Goal: Task Accomplishment & Management: Use online tool/utility

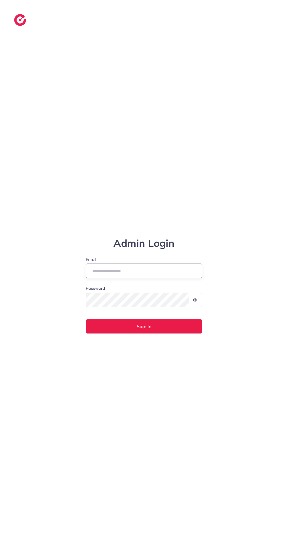
click at [105, 278] on input "Email" at bounding box center [144, 270] width 116 height 15
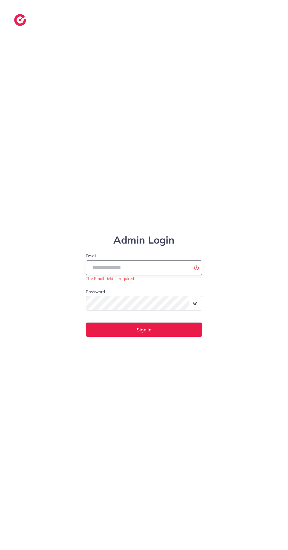
type input "**********"
click at [86, 322] on button "Sign In" at bounding box center [144, 329] width 116 height 15
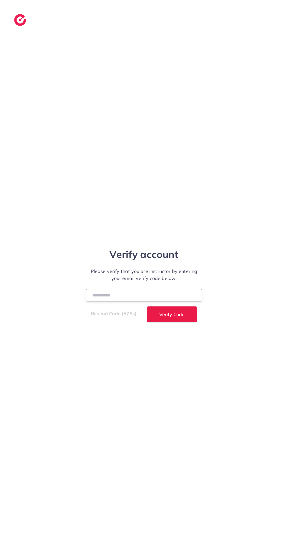
click at [98, 301] on input "number" at bounding box center [144, 295] width 116 height 13
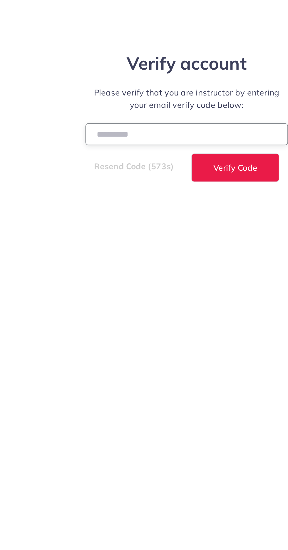
type input "******"
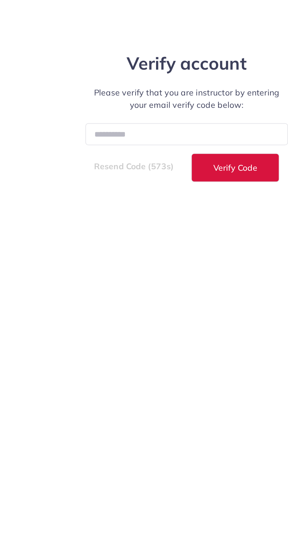
click at [164, 323] on button "Verify Code" at bounding box center [172, 314] width 51 height 16
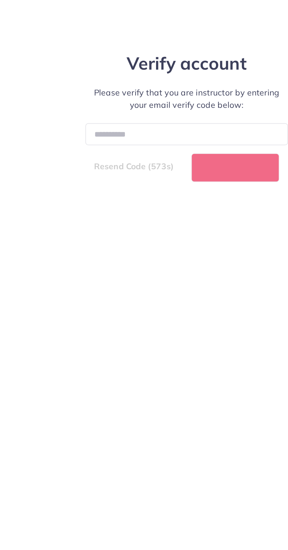
select select "*"
select select "****"
select select "*"
select select "****"
select select "*"
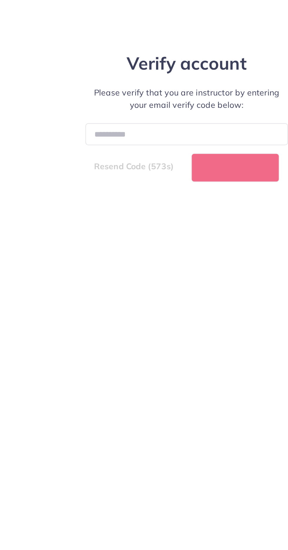
select select "****"
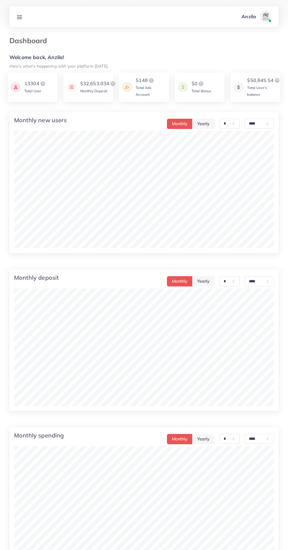
click at [19, 20] on icon at bounding box center [19, 17] width 6 height 6
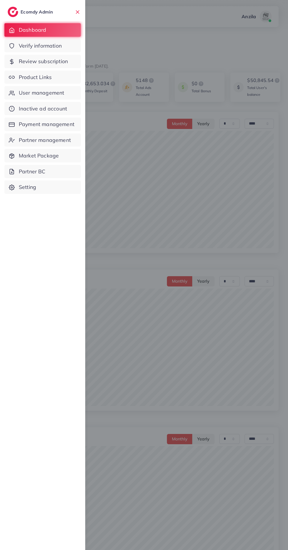
click at [21, 83] on link "Product Links" at bounding box center [42, 78] width 76 height 14
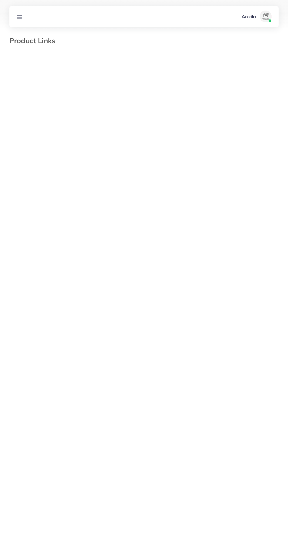
select select "*********"
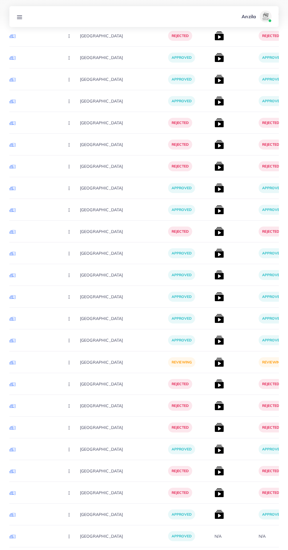
scroll to position [5412, 0]
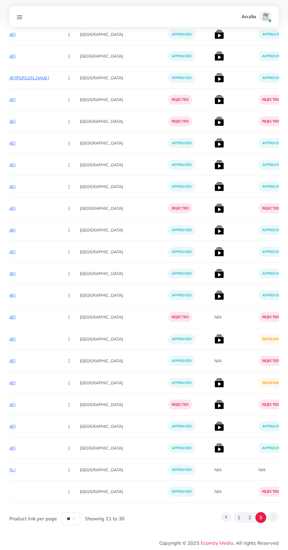
scroll to position [2085, 0]
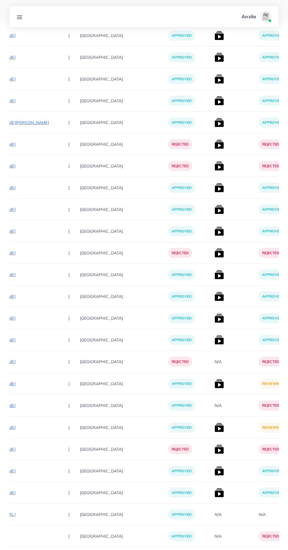
click at [214, 431] on img at bounding box center [218, 427] width 9 height 9
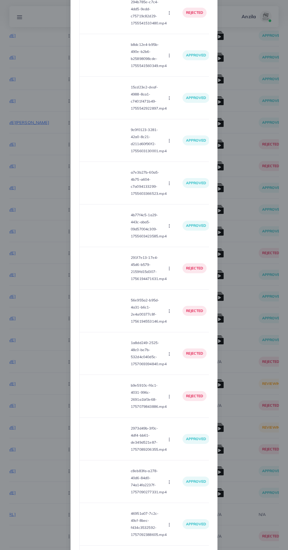
scroll to position [197, 0]
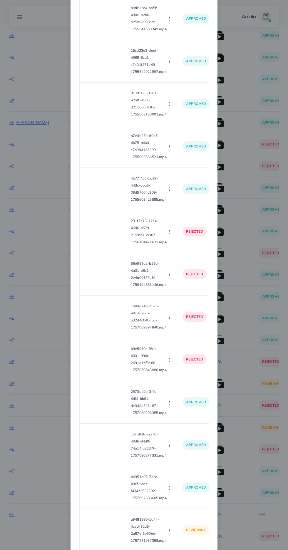
click at [111, 536] on video at bounding box center [106, 530] width 44 height 26
click at [112, 543] on div at bounding box center [106, 530] width 44 height 26
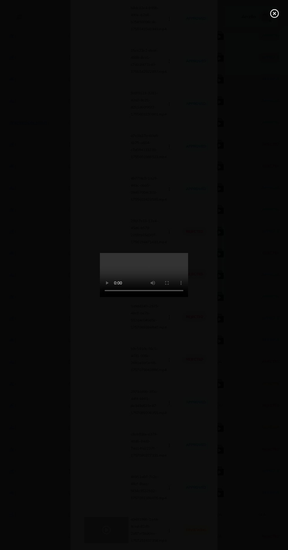
click at [274, 14] on line at bounding box center [274, 13] width 2 height 2
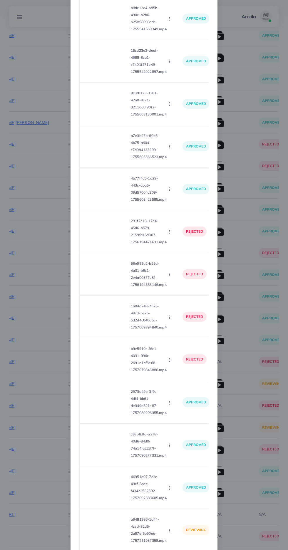
scroll to position [0, 0]
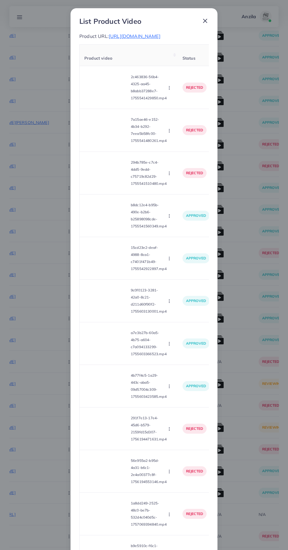
click at [160, 35] on span "[URL][DOMAIN_NAME]" at bounding box center [135, 36] width 52 height 6
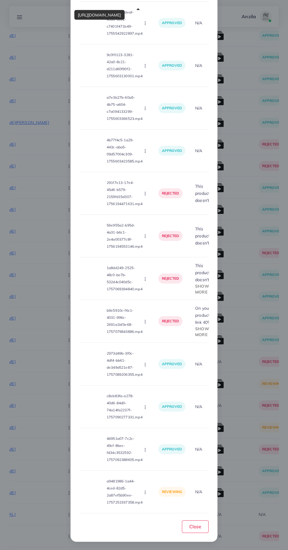
scroll to position [0, 16]
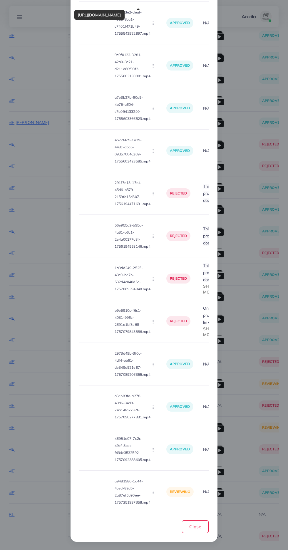
click at [151, 494] on icon "button" at bounding box center [153, 492] width 5 height 5
click at [173, 483] on link "Reject" at bounding box center [174, 477] width 46 height 13
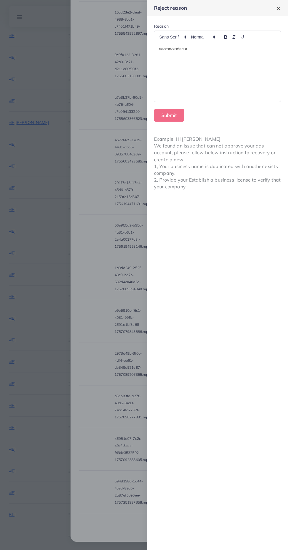
click at [186, 90] on div at bounding box center [217, 72] width 126 height 58
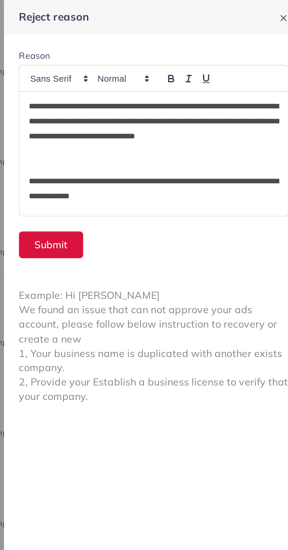
click at [168, 115] on button "Submit" at bounding box center [169, 115] width 30 height 13
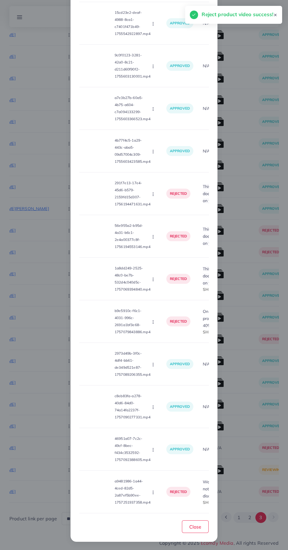
scroll to position [1999, 0]
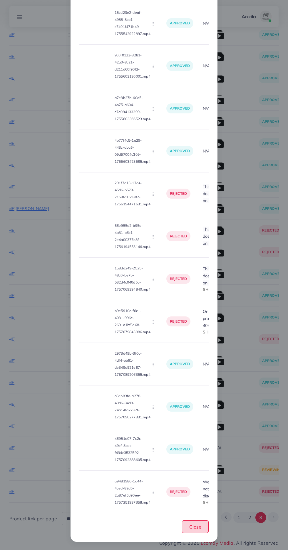
click at [199, 525] on span "Close" at bounding box center [195, 527] width 12 height 6
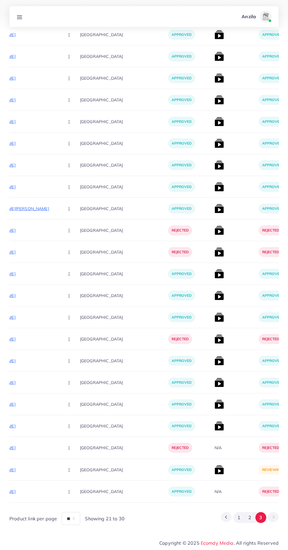
click at [214, 470] on img at bounding box center [218, 469] width 9 height 9
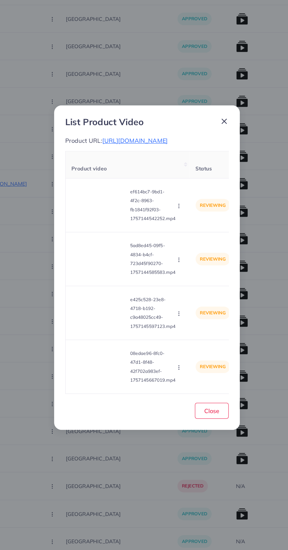
scroll to position [1998, 0]
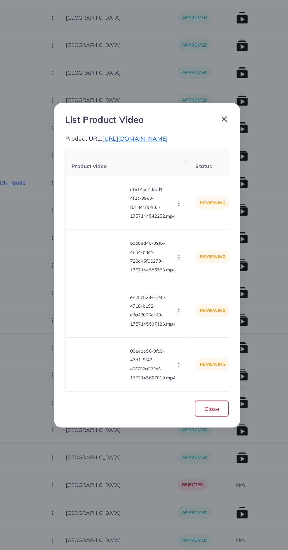
click at [125, 187] on th "Product video" at bounding box center [129, 194] width 98 height 22
click at [111, 172] on span "[URL][DOMAIN_NAME]" at bounding box center [135, 175] width 52 height 6
click at [111, 233] on video at bounding box center [106, 225] width 44 height 26
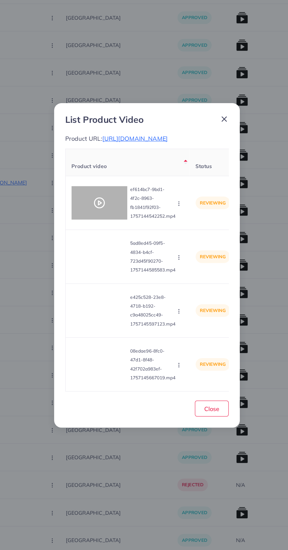
click at [113, 237] on div at bounding box center [106, 225] width 44 height 26
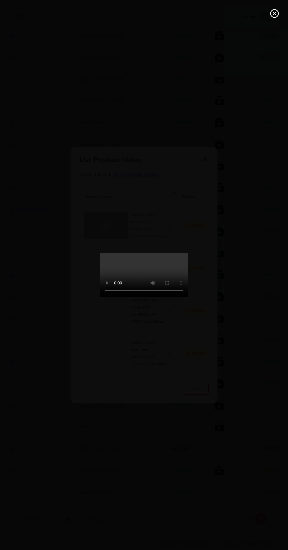
click at [188, 297] on video at bounding box center [144, 275] width 88 height 44
click at [274, 14] on line at bounding box center [274, 13] width 2 height 2
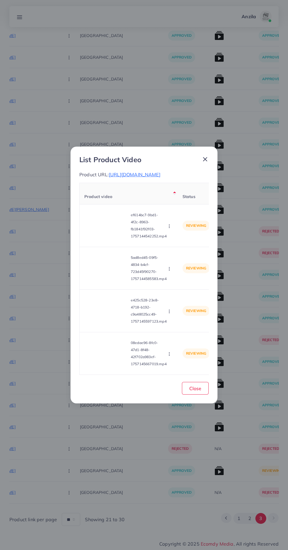
click at [113, 227] on video at bounding box center [106, 225] width 44 height 26
click at [112, 235] on div at bounding box center [106, 225] width 44 height 26
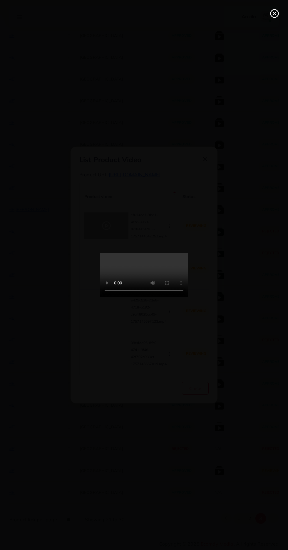
click at [272, 14] on icon at bounding box center [274, 13] width 9 height 9
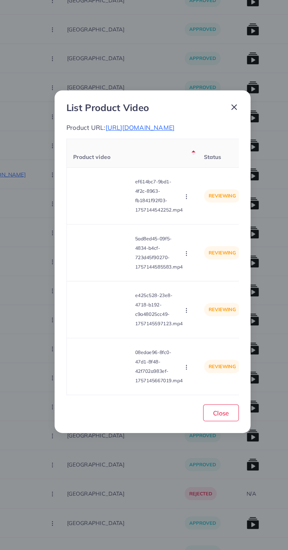
click at [170, 229] on icon "button" at bounding box center [169, 226] width 5 height 5
click at [182, 237] on link "Approve" at bounding box center [183, 240] width 46 height 13
click at [97, 275] on video at bounding box center [106, 268] width 44 height 26
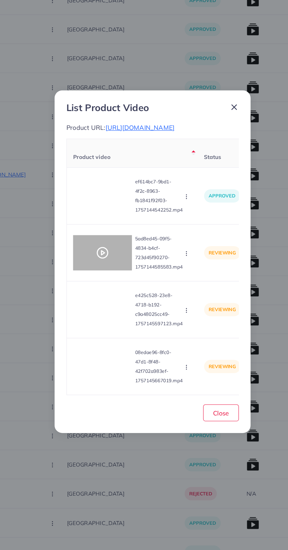
click at [105, 281] on div at bounding box center [106, 268] width 44 height 26
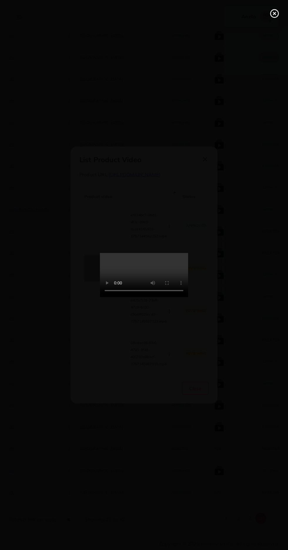
click at [188, 297] on video at bounding box center [144, 275] width 88 height 44
click at [274, 14] on line at bounding box center [274, 13] width 2 height 2
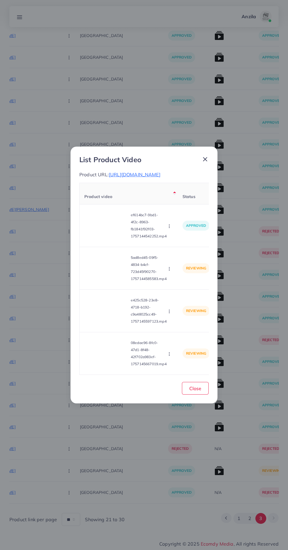
click at [173, 271] on button "button" at bounding box center [170, 269] width 6 height 6
click at [187, 279] on ul "Approve Reject" at bounding box center [183, 289] width 47 height 31
click at [182, 286] on span "Approve" at bounding box center [181, 283] width 19 height 6
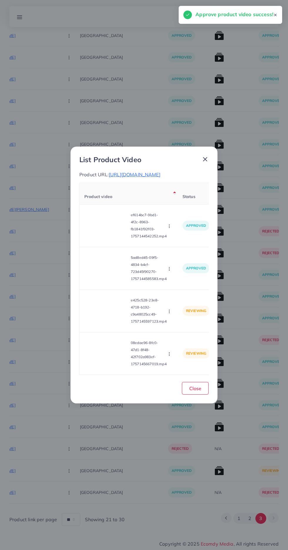
click at [100, 323] on video at bounding box center [106, 311] width 44 height 26
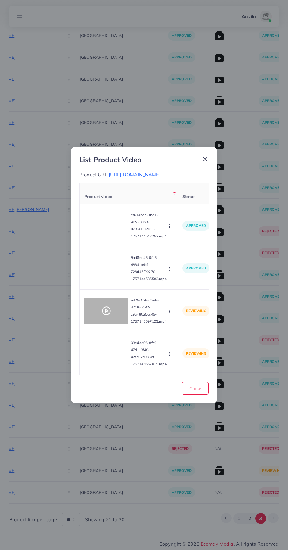
click at [102, 315] on icon at bounding box center [106, 310] width 9 height 9
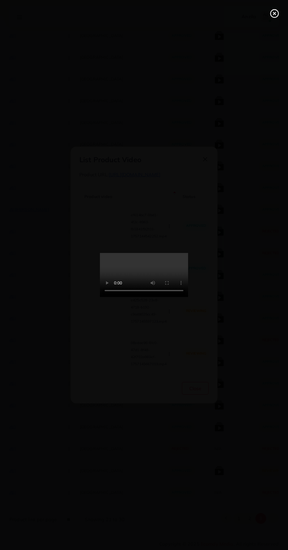
click at [274, 13] on line at bounding box center [274, 13] width 2 height 2
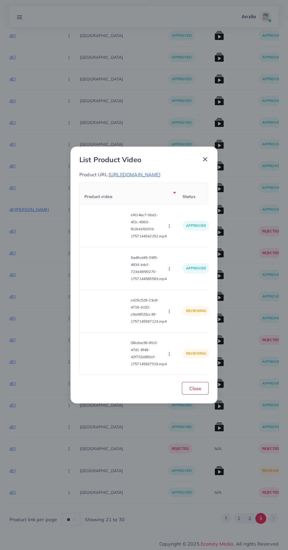
click at [170, 314] on icon "button" at bounding box center [169, 311] width 5 height 5
click at [186, 316] on p "reviewing" at bounding box center [195, 311] width 27 height 10
click at [170, 314] on icon "button" at bounding box center [169, 311] width 5 height 5
click at [184, 322] on ul "Approve Reject" at bounding box center [183, 331] width 47 height 31
click at [185, 327] on span "Approve" at bounding box center [181, 325] width 19 height 6
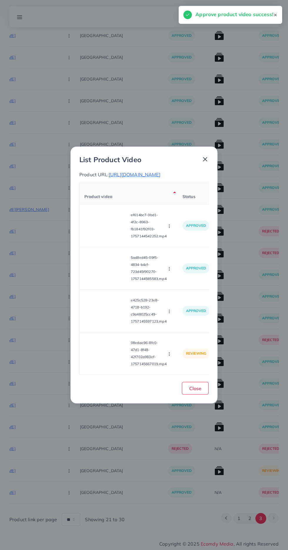
click at [100, 353] on video at bounding box center [106, 353] width 44 height 26
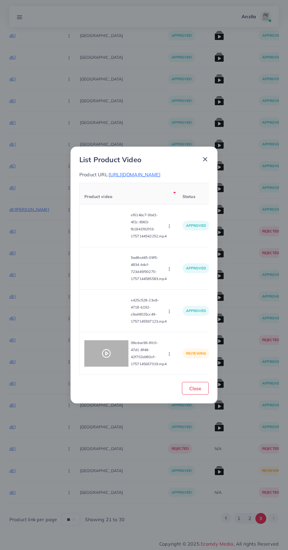
click at [103, 356] on circle at bounding box center [107, 354] width 8 height 8
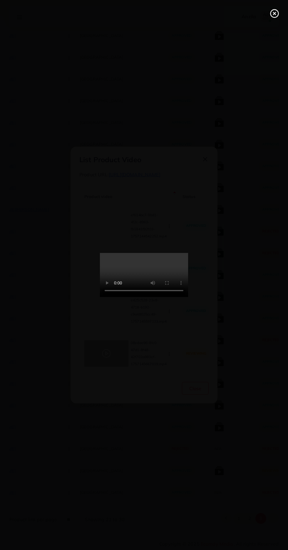
click at [274, 16] on icon at bounding box center [274, 13] width 9 height 9
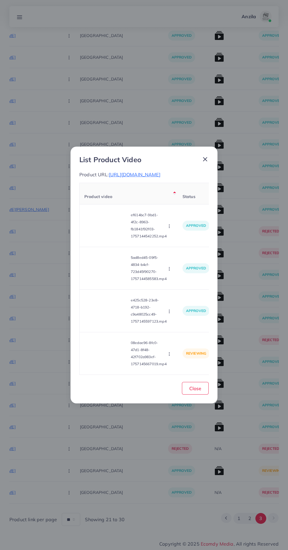
click at [170, 356] on icon "button" at bounding box center [169, 354] width 5 height 5
click at [184, 329] on span "Approve" at bounding box center [181, 326] width 19 height 6
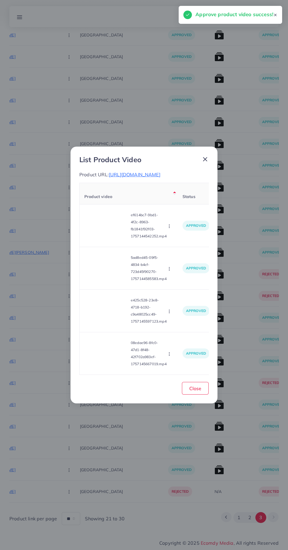
scroll to position [1955, 0]
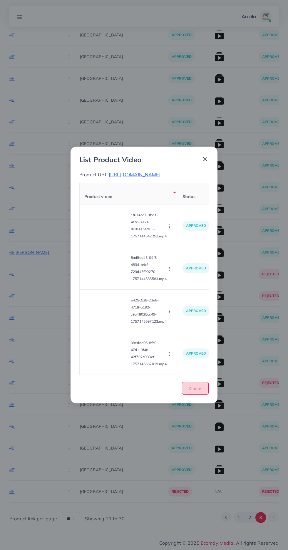
click at [197, 391] on span "Close" at bounding box center [195, 388] width 12 height 6
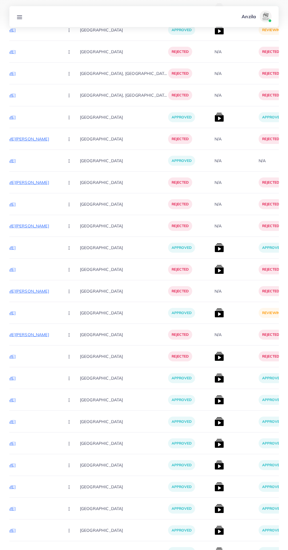
scroll to position [1473, 0]
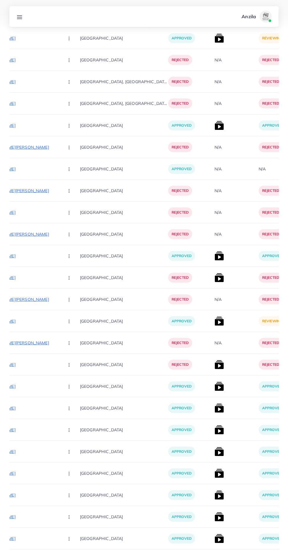
click at [214, 321] on img at bounding box center [218, 320] width 9 height 9
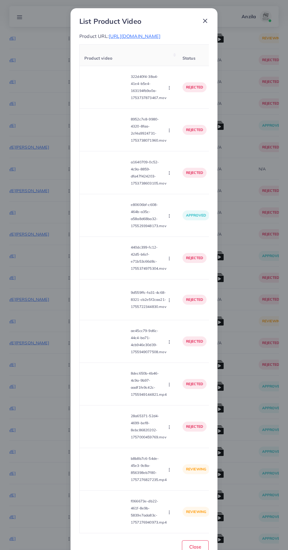
scroll to position [34, 0]
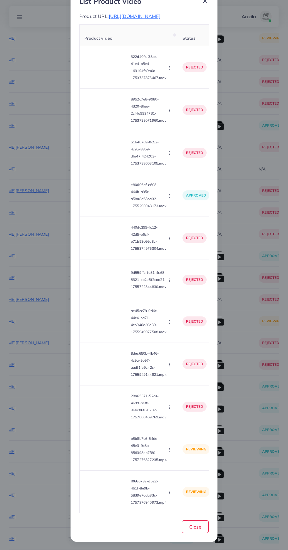
click at [115, 453] on video at bounding box center [106, 449] width 44 height 26
click at [117, 453] on div at bounding box center [106, 449] width 44 height 26
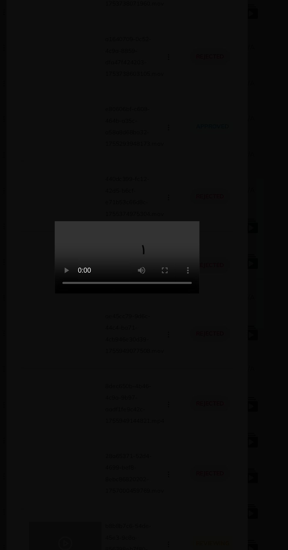
scroll to position [1473, 0]
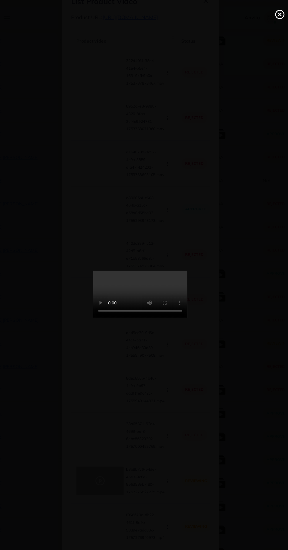
click at [274, 14] on line at bounding box center [274, 13] width 2 height 2
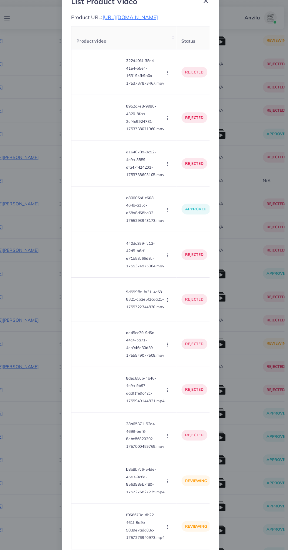
scroll to position [0, 0]
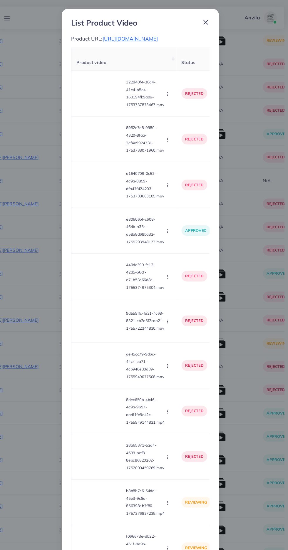
click at [153, 39] on span "[URL][DOMAIN_NAME]" at bounding box center [135, 36] width 52 height 6
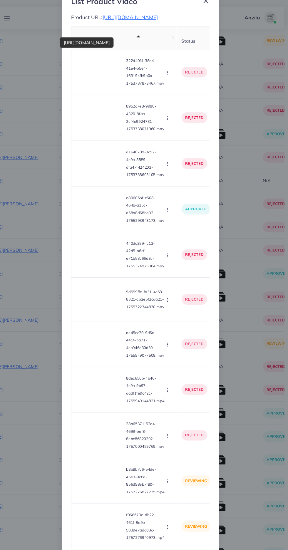
click at [120, 496] on video at bounding box center [106, 492] width 44 height 26
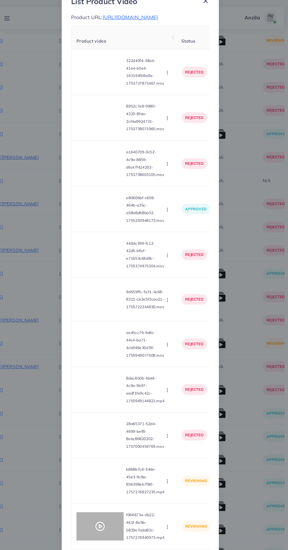
click at [112, 498] on div at bounding box center [106, 492] width 44 height 26
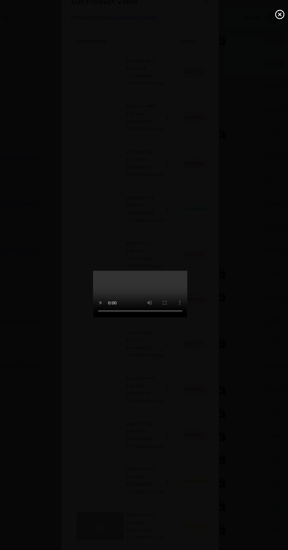
click at [274, 14] on line at bounding box center [274, 13] width 2 height 2
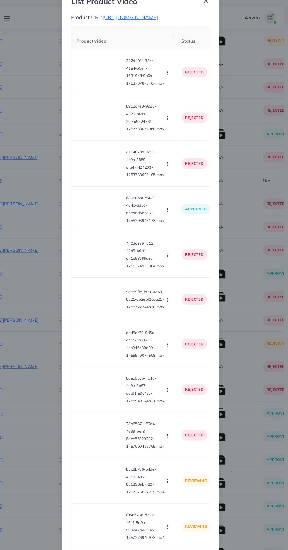
click at [170, 449] on icon "button" at bounding box center [169, 449] width 5 height 5
click at [179, 476] on span "Reject" at bounding box center [179, 477] width 14 height 6
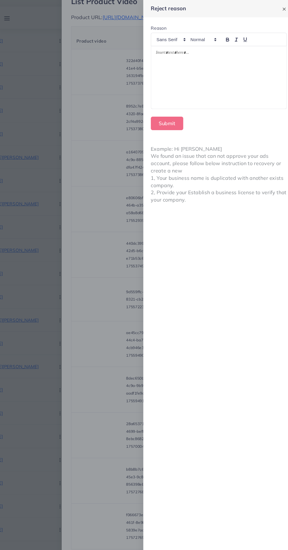
click at [171, 82] on div at bounding box center [217, 72] width 126 height 58
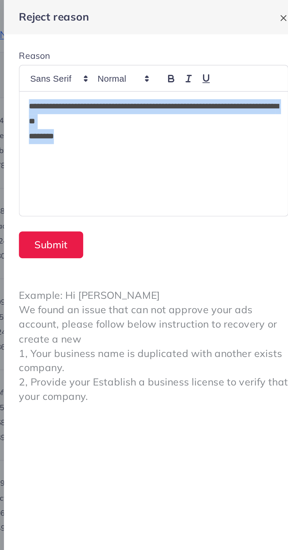
copy div "**********"
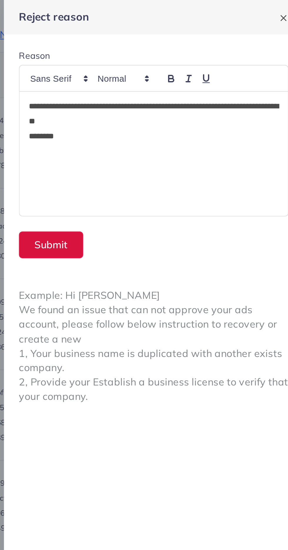
click at [175, 118] on button "Submit" at bounding box center [169, 115] width 30 height 13
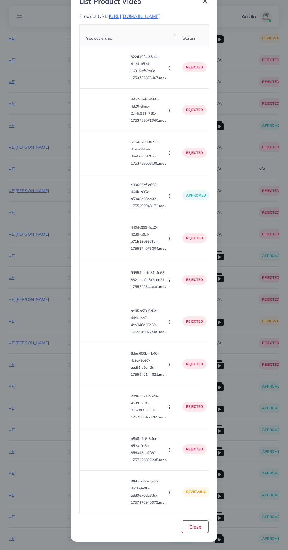
click at [169, 492] on circle "button" at bounding box center [169, 492] width 0 height 0
click at [178, 477] on span "Reject" at bounding box center [179, 477] width 14 height 6
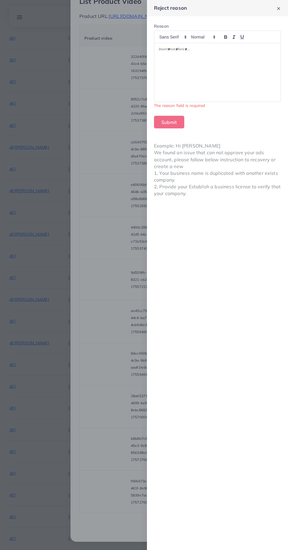
click at [164, 72] on div at bounding box center [217, 72] width 126 height 58
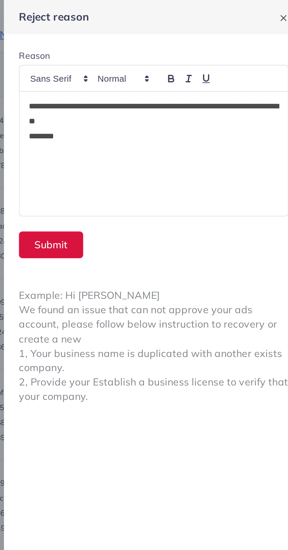
click at [162, 115] on button "Submit" at bounding box center [169, 115] width 30 height 13
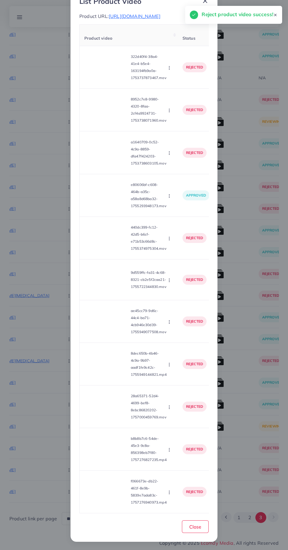
scroll to position [1085, 0]
click at [195, 527] on span "Close" at bounding box center [195, 527] width 12 height 6
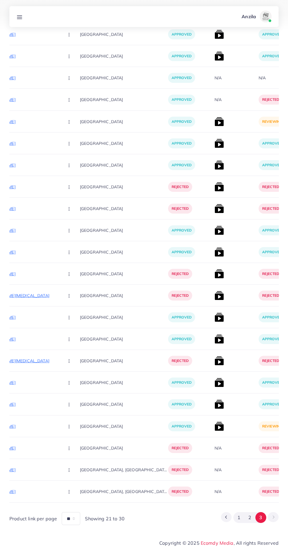
click at [214, 429] on img at bounding box center [218, 426] width 9 height 9
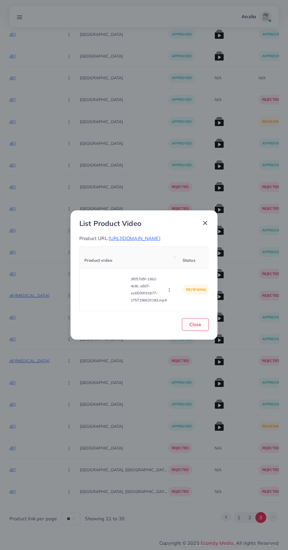
click at [88, 295] on video at bounding box center [106, 289] width 44 height 26
click at [91, 285] on div at bounding box center [106, 289] width 44 height 26
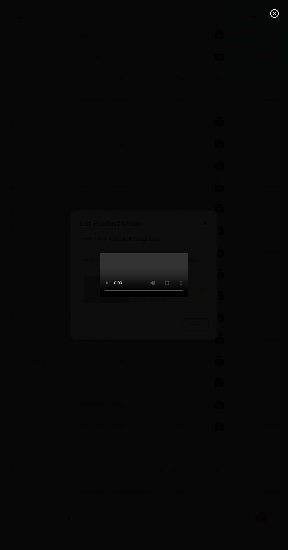
click at [269, 8] on div at bounding box center [144, 275] width 288 height 550
click at [271, 17] on icon at bounding box center [274, 13] width 9 height 9
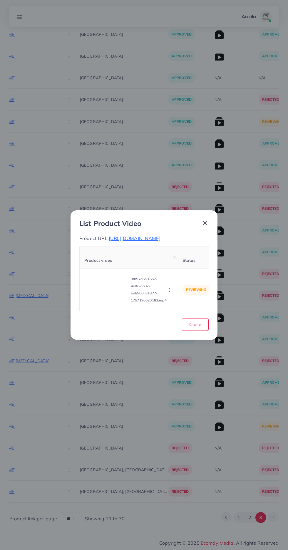
click at [98, 303] on video at bounding box center [106, 289] width 44 height 26
click at [91, 288] on div at bounding box center [106, 289] width 44 height 26
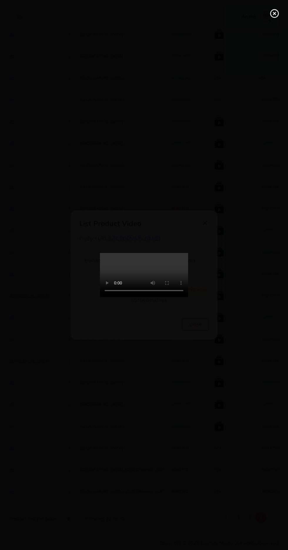
click at [271, 6] on div at bounding box center [144, 275] width 288 height 550
click at [270, 5] on div at bounding box center [144, 275] width 288 height 550
click at [273, 14] on icon at bounding box center [274, 13] width 9 height 9
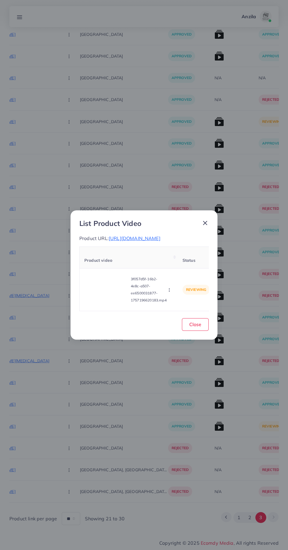
click at [170, 292] on icon "button" at bounding box center [169, 290] width 5 height 5
click at [189, 263] on link "Approve" at bounding box center [183, 262] width 46 height 13
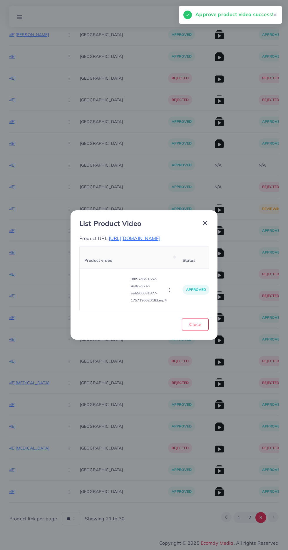
scroll to position [998, 0]
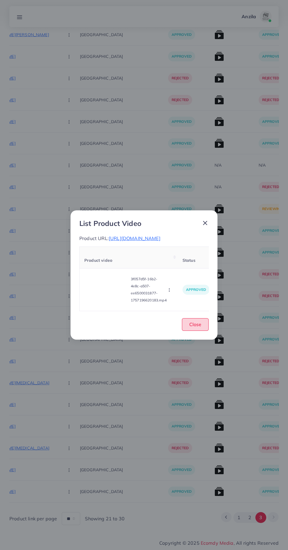
click at [199, 327] on span "Close" at bounding box center [195, 324] width 12 height 6
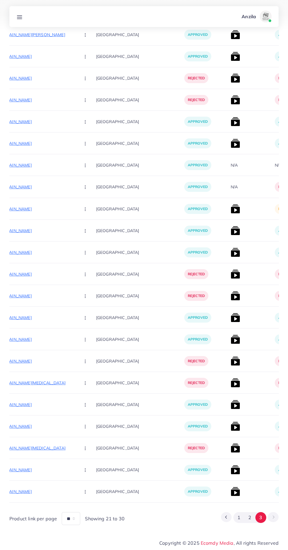
scroll to position [0, 105]
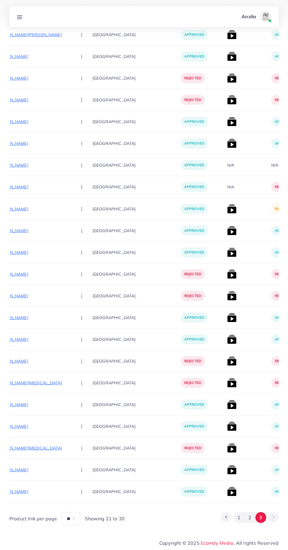
click at [227, 204] on img at bounding box center [231, 208] width 9 height 9
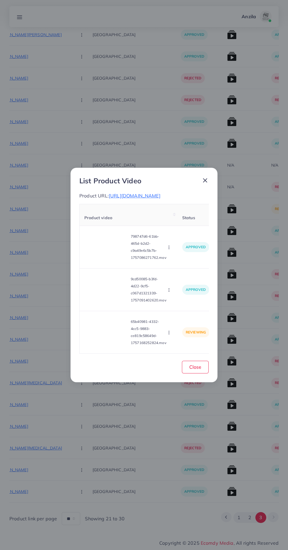
click at [117, 338] on video at bounding box center [106, 332] width 44 height 26
click at [115, 338] on div at bounding box center [106, 332] width 44 height 26
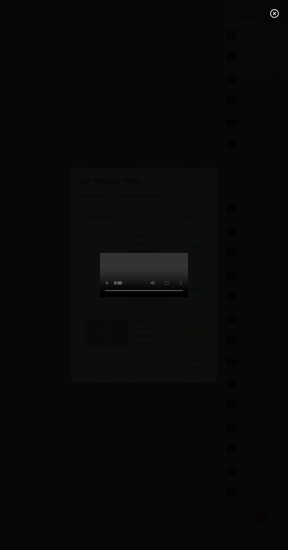
click at [274, 14] on line at bounding box center [274, 13] width 2 height 2
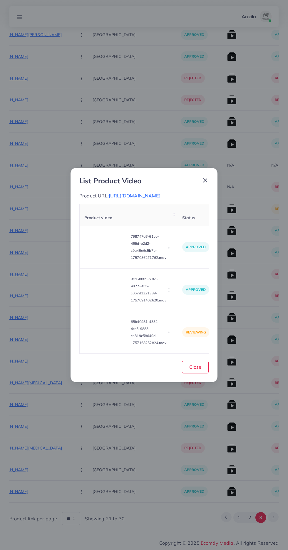
click at [170, 335] on icon "button" at bounding box center [169, 332] width 5 height 5
click at [177, 308] on span "Approve" at bounding box center [181, 305] width 19 height 6
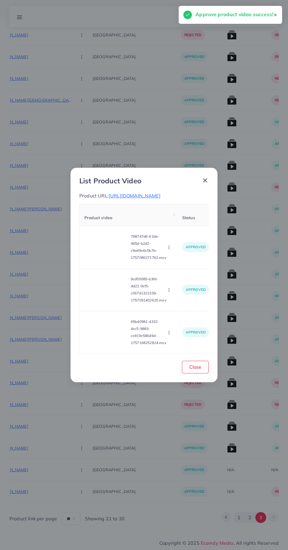
scroll to position [693, 0]
click at [197, 370] on span "Close" at bounding box center [195, 367] width 12 height 6
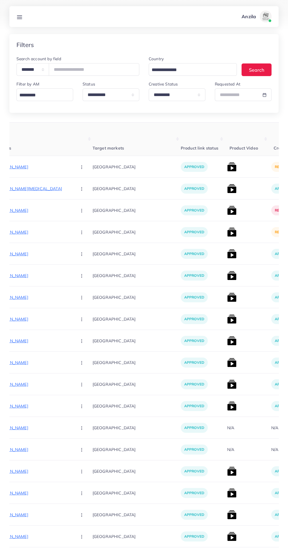
scroll to position [0, 0]
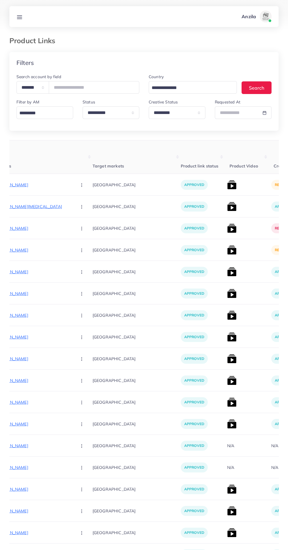
click at [227, 246] on img at bounding box center [231, 249] width 9 height 9
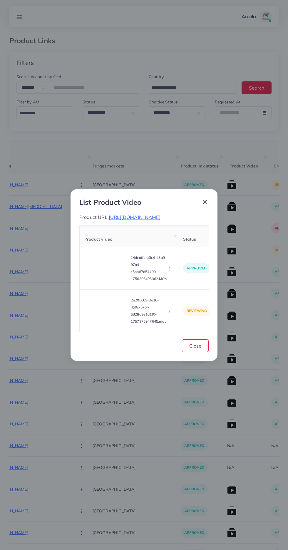
click at [105, 324] on video at bounding box center [106, 311] width 44 height 26
click at [111, 322] on div at bounding box center [106, 311] width 44 height 26
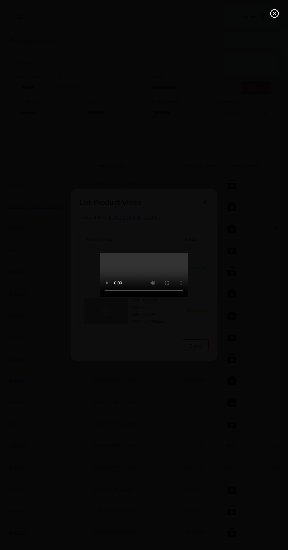
click at [272, 12] on icon at bounding box center [274, 13] width 9 height 9
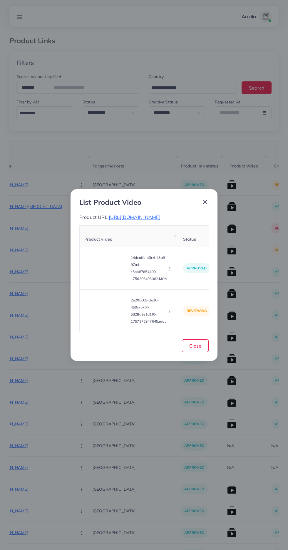
click at [171, 314] on icon "button" at bounding box center [169, 311] width 5 height 5
click at [189, 284] on ul "Approve Reject" at bounding box center [182, 290] width 47 height 31
click at [188, 286] on link "Approve" at bounding box center [183, 283] width 46 height 13
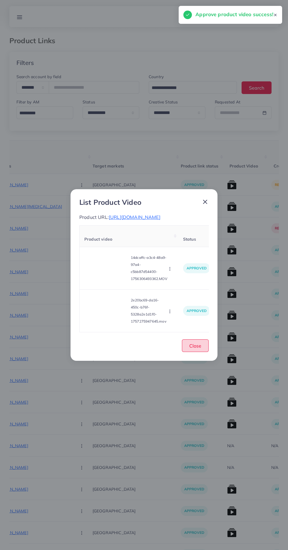
click at [196, 349] on span "Close" at bounding box center [195, 346] width 12 height 6
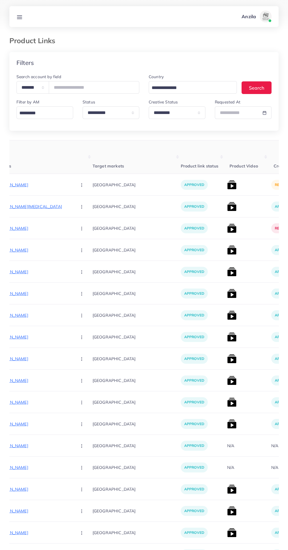
click at [227, 184] on img at bounding box center [231, 184] width 9 height 9
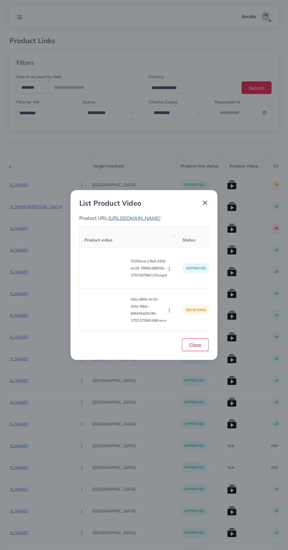
click at [113, 323] on video at bounding box center [106, 310] width 44 height 26
click at [112, 323] on div at bounding box center [106, 310] width 44 height 26
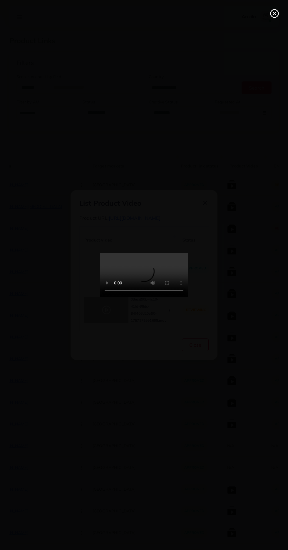
click at [276, 12] on line at bounding box center [274, 13] width 2 height 2
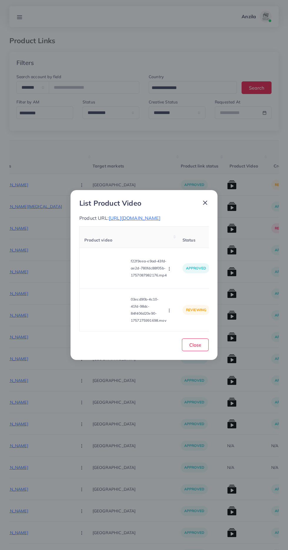
click at [167, 313] on button "button" at bounding box center [170, 310] width 6 height 6
click at [184, 280] on ul "Approve Reject" at bounding box center [183, 289] width 47 height 31
click at [187, 286] on span "Approve" at bounding box center [181, 283] width 19 height 6
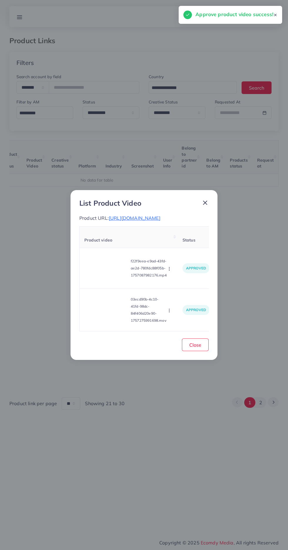
scroll to position [0, 92]
click at [206, 348] on button "Close" at bounding box center [195, 344] width 27 height 13
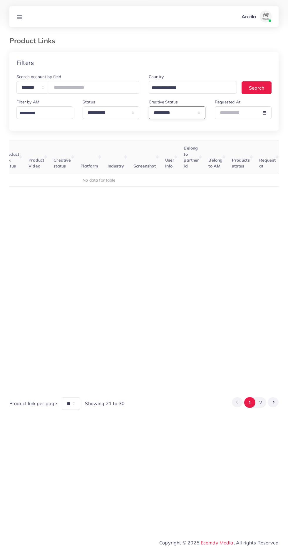
click at [187, 113] on select "**********" at bounding box center [177, 112] width 57 height 13
click at [261, 408] on button "2" at bounding box center [260, 402] width 11 height 11
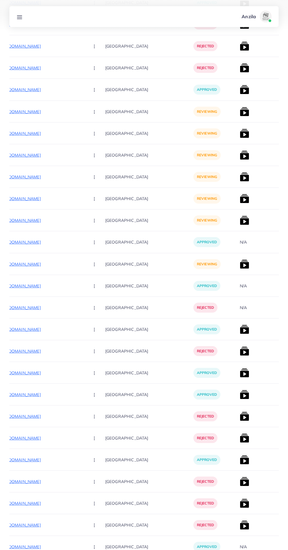
click at [24, 261] on p "[URL][DOMAIN_NAME]" at bounding box center [40, 264] width 88 height 7
click at [94, 264] on circle "button" at bounding box center [94, 264] width 0 height 0
click at [97, 282] on span "Approve" at bounding box center [106, 282] width 19 height 6
click at [240, 263] on img at bounding box center [244, 263] width 9 height 9
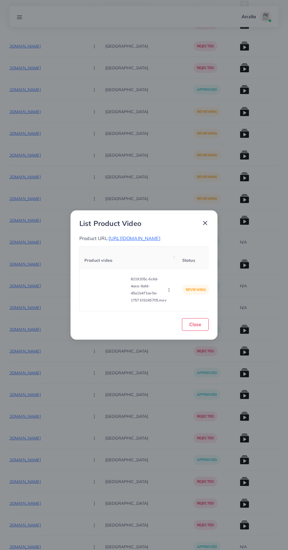
click at [99, 288] on video at bounding box center [106, 289] width 44 height 26
click at [103, 295] on div at bounding box center [106, 289] width 44 height 26
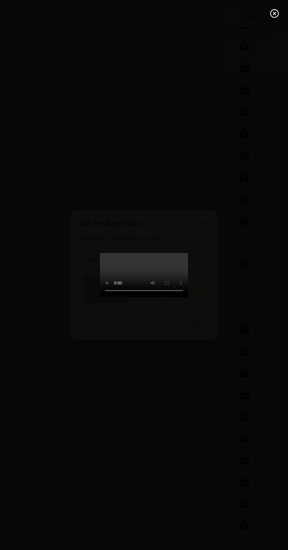
click at [272, 5] on div at bounding box center [144, 275] width 288 height 550
click at [274, 14] on line at bounding box center [274, 13] width 2 height 2
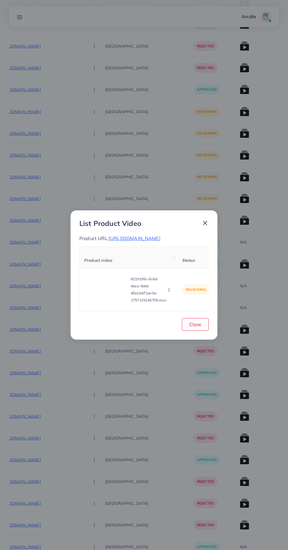
click at [170, 290] on icon "button" at bounding box center [169, 290] width 5 height 5
click at [188, 256] on link "Approve" at bounding box center [183, 262] width 46 height 13
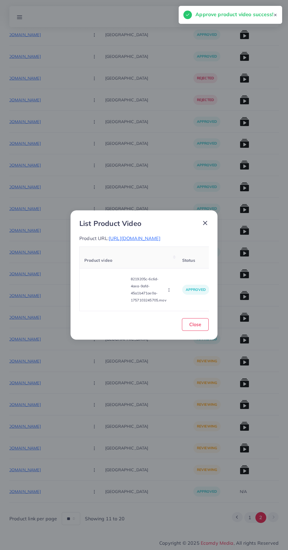
scroll to position [7000, 0]
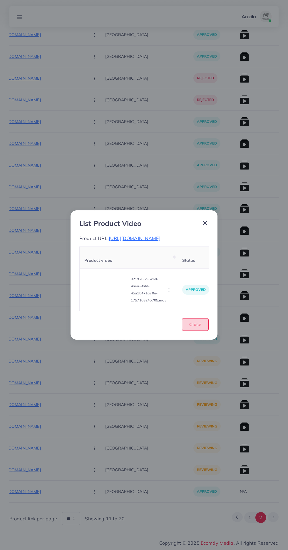
click at [202, 319] on button "Close" at bounding box center [195, 324] width 27 height 13
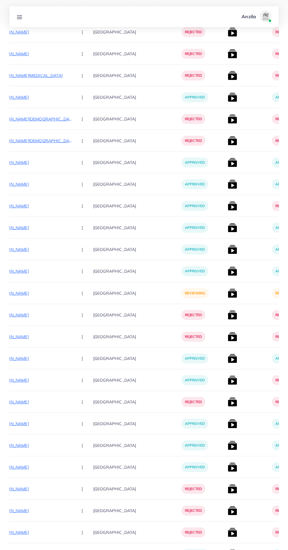
scroll to position [5346, 0]
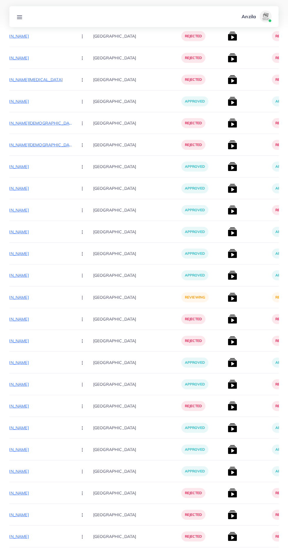
click at [26, 299] on p "[URL][DOMAIN_NAME]" at bounding box center [28, 297] width 88 height 7
click at [82, 298] on circle "button" at bounding box center [82, 297] width 0 height 0
click at [79, 329] on icon at bounding box center [81, 329] width 4 height 4
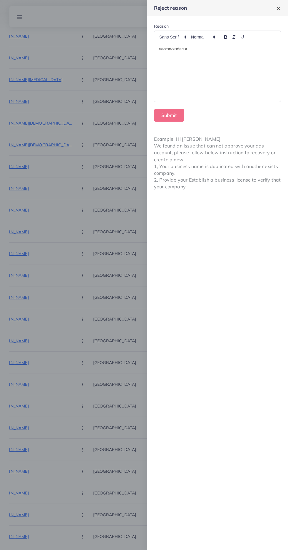
click at [174, 66] on div at bounding box center [217, 72] width 126 height 58
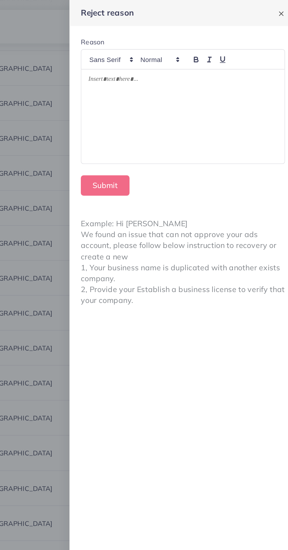
scroll to position [5337, 0]
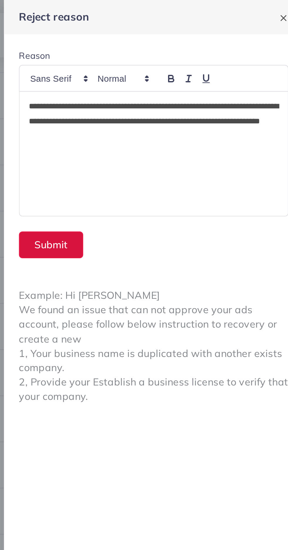
click at [163, 114] on button "Submit" at bounding box center [169, 115] width 30 height 13
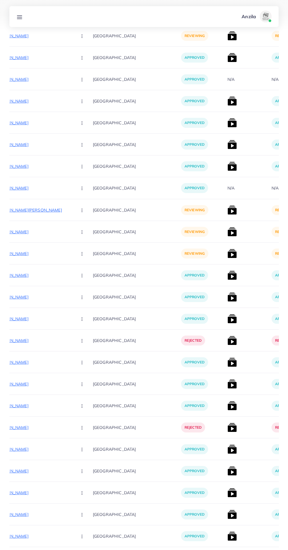
scroll to position [4798, 0]
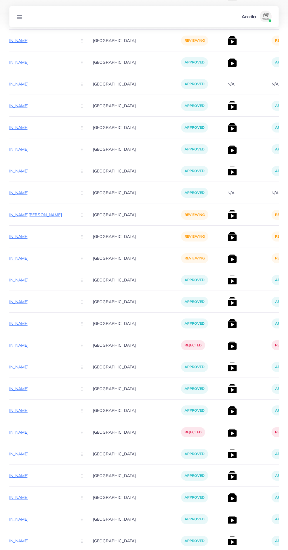
click at [25, 215] on p "[URL][DOMAIN_NAME][PERSON_NAME]" at bounding box center [28, 214] width 88 height 7
click at [80, 215] on icon "button" at bounding box center [82, 215] width 5 height 5
click at [73, 227] on link "Approve" at bounding box center [96, 232] width 46 height 13
click at [19, 236] on p "[URL][DOMAIN_NAME]" at bounding box center [28, 236] width 88 height 7
click at [21, 258] on p "[URL][DOMAIN_NAME]" at bounding box center [28, 258] width 88 height 7
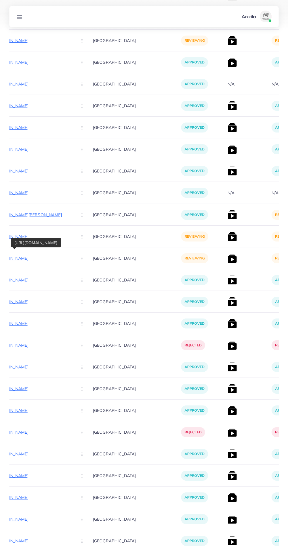
click at [82, 259] on circle "button" at bounding box center [82, 258] width 0 height 0
click at [85, 276] on span "Approve" at bounding box center [94, 276] width 19 height 6
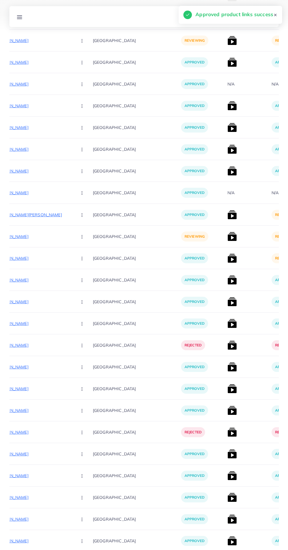
click at [80, 235] on icon "button" at bounding box center [82, 236] width 5 height 5
click at [75, 266] on link "Reject" at bounding box center [96, 267] width 46 height 13
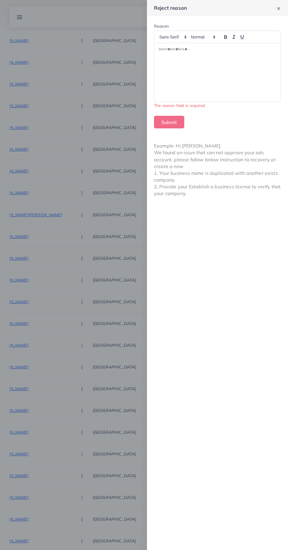
click at [209, 91] on div at bounding box center [217, 72] width 126 height 58
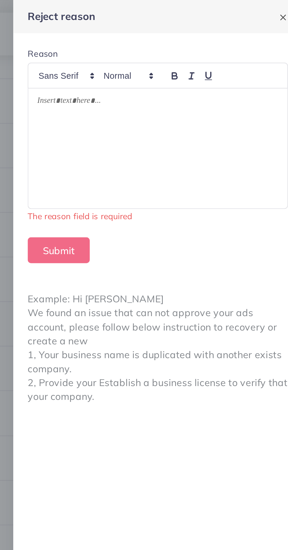
scroll to position [4789, 0]
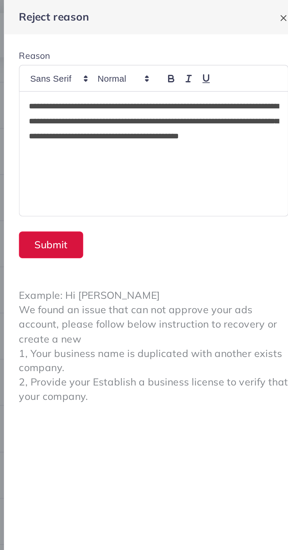
click at [165, 121] on button "Submit" at bounding box center [169, 115] width 30 height 13
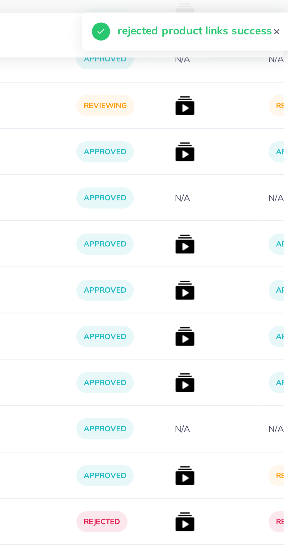
scroll to position [4762, 0]
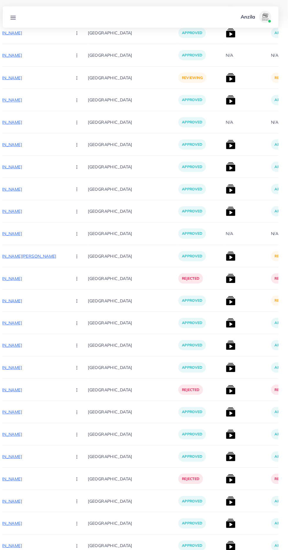
click at [227, 250] on img at bounding box center [231, 250] width 9 height 9
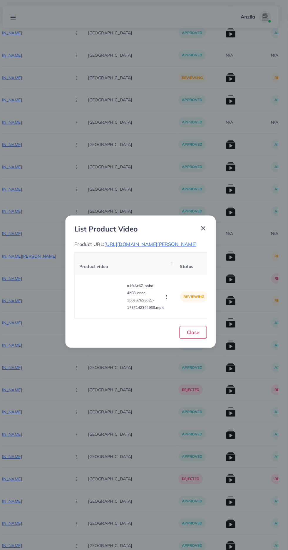
click at [97, 299] on video at bounding box center [106, 289] width 44 height 26
click at [94, 294] on div at bounding box center [106, 289] width 44 height 26
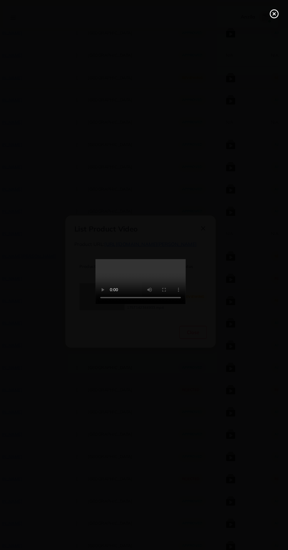
click at [272, 14] on icon at bounding box center [274, 13] width 9 height 9
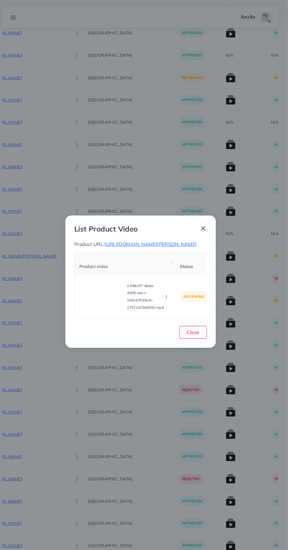
click at [170, 292] on icon "button" at bounding box center [169, 290] width 5 height 5
click at [185, 265] on span "Approve" at bounding box center [181, 262] width 19 height 6
click at [205, 331] on button "Close" at bounding box center [195, 324] width 27 height 13
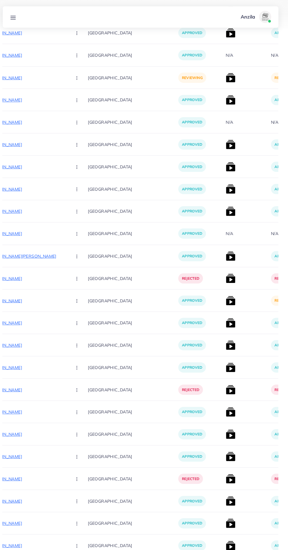
click at [227, 295] on img at bounding box center [231, 293] width 9 height 9
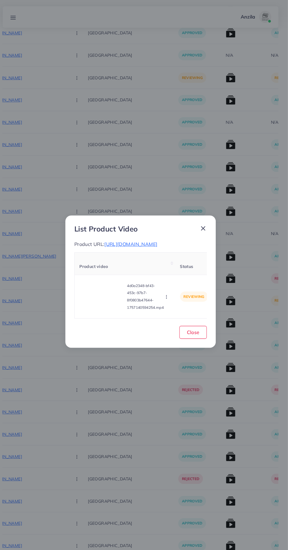
click at [108, 291] on video at bounding box center [106, 289] width 44 height 26
click at [106, 292] on icon at bounding box center [106, 289] width 9 height 9
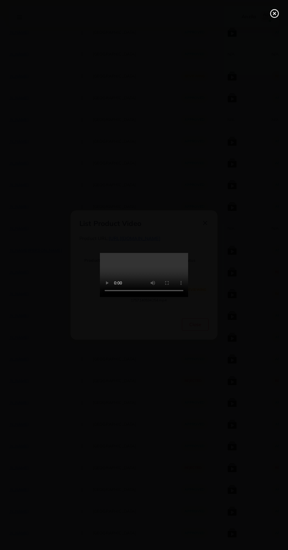
click at [274, 14] on line at bounding box center [274, 13] width 2 height 2
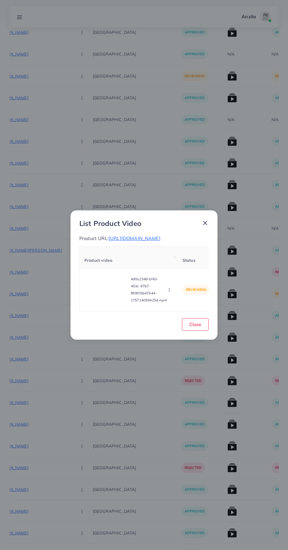
click at [206, 379] on div "List Product Video Product URL: [URL][DOMAIN_NAME] Product video Status Reason …" at bounding box center [144, 275] width 288 height 550
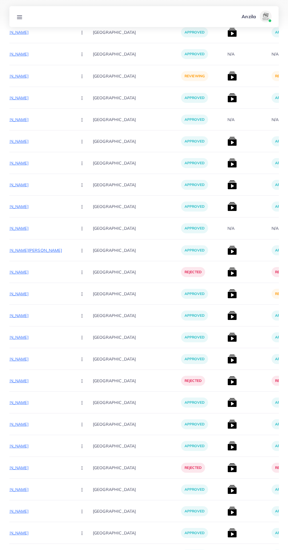
click at [227, 293] on img at bounding box center [231, 293] width 9 height 9
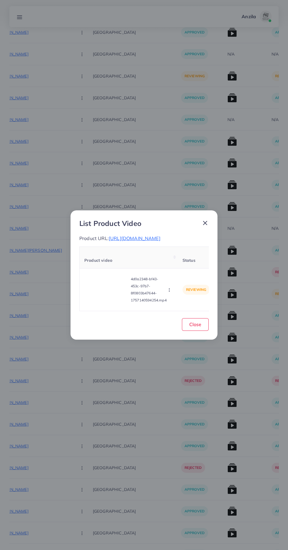
click at [169, 292] on icon "button" at bounding box center [169, 290] width 5 height 5
click at [182, 262] on ul "Approve Reject" at bounding box center [183, 268] width 47 height 31
click at [188, 264] on link "Approve" at bounding box center [183, 262] width 46 height 13
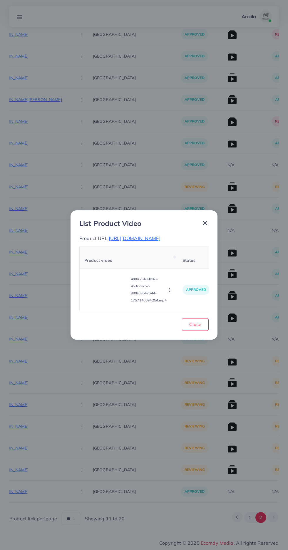
scroll to position [4651, 0]
click at [197, 327] on span "Close" at bounding box center [195, 324] width 12 height 6
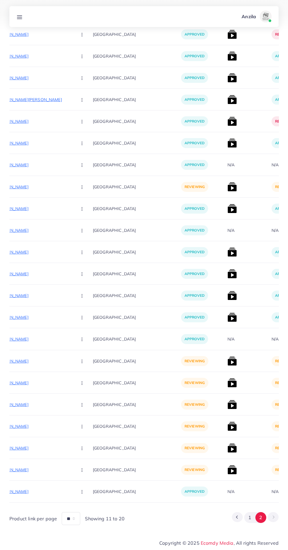
click at [19, 187] on p "[URL][DOMAIN_NAME]" at bounding box center [28, 186] width 88 height 7
click at [80, 187] on icon "button" at bounding box center [82, 187] width 5 height 5
click at [85, 205] on span "Approve" at bounding box center [94, 205] width 19 height 6
click at [227, 186] on img at bounding box center [231, 186] width 9 height 9
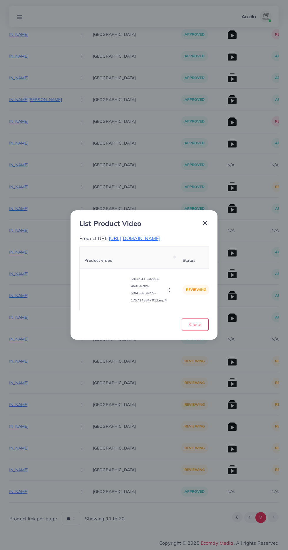
click at [99, 294] on video at bounding box center [106, 289] width 44 height 26
click at [99, 294] on div at bounding box center [106, 289] width 44 height 26
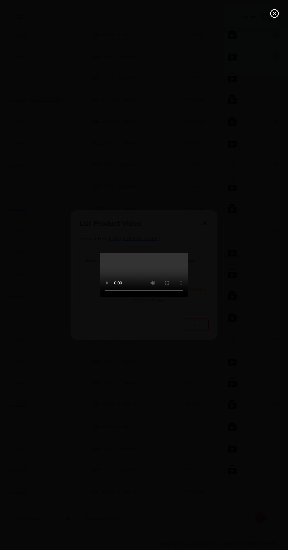
click at [271, 11] on circle at bounding box center [275, 14] width 8 height 8
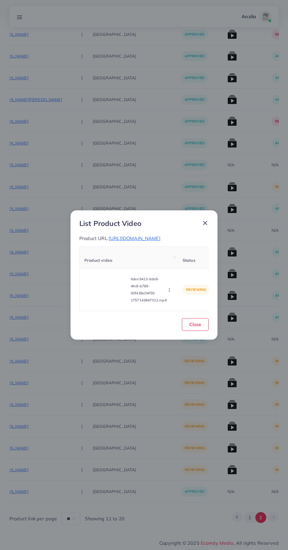
click at [171, 292] on icon "button" at bounding box center [169, 290] width 5 height 5
click at [184, 265] on span "Approve" at bounding box center [181, 262] width 19 height 6
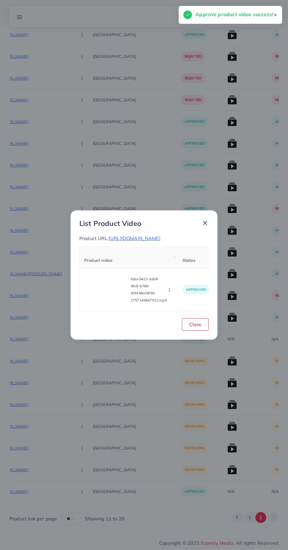
scroll to position [4477, 0]
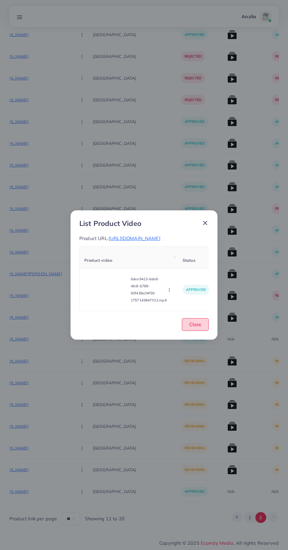
click at [196, 327] on span "Close" at bounding box center [195, 324] width 12 height 6
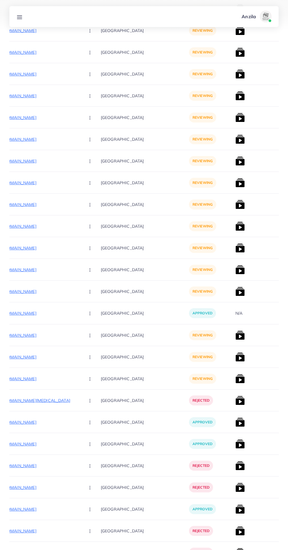
scroll to position [0, 96]
click at [26, 332] on p "[URL][DOMAIN_NAME]" at bounding box center [36, 335] width 88 height 7
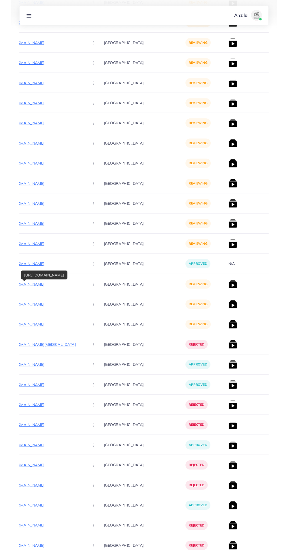
scroll to position [3547, 0]
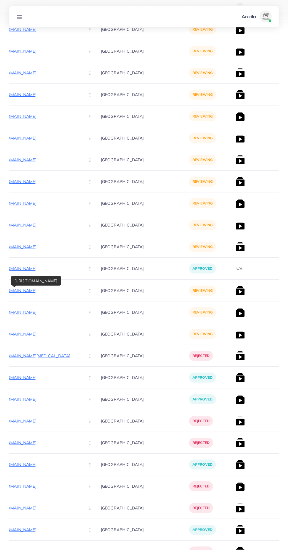
click at [24, 291] on p "[URL][DOMAIN_NAME]" at bounding box center [36, 290] width 88 height 7
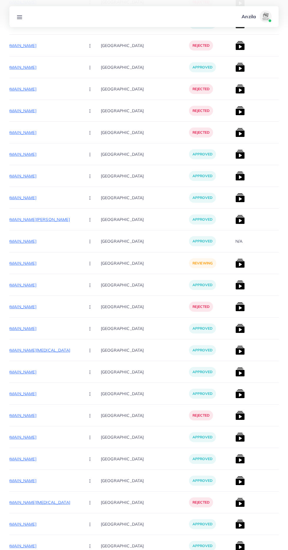
scroll to position [257, 0]
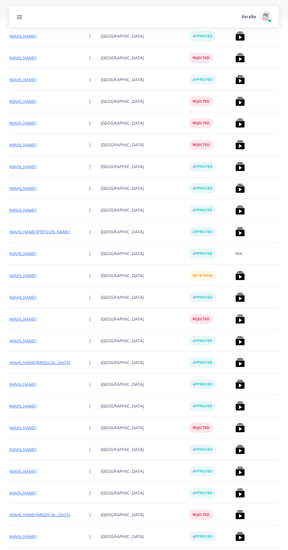
click at [26, 273] on p "[URL][DOMAIN_NAME]" at bounding box center [36, 275] width 88 height 7
click at [49, 276] on p "[URL][DOMAIN_NAME]" at bounding box center [36, 275] width 88 height 7
click at [90, 277] on circle "button" at bounding box center [90, 277] width 0 height 0
click at [93, 294] on span "Approve" at bounding box center [102, 294] width 19 height 6
click at [235, 277] on img at bounding box center [239, 275] width 9 height 9
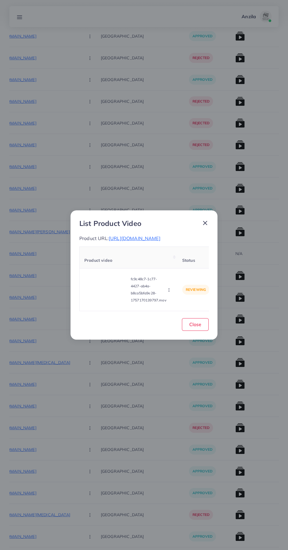
click at [107, 290] on video at bounding box center [106, 289] width 44 height 26
click at [107, 290] on circle at bounding box center [107, 290] width 8 height 8
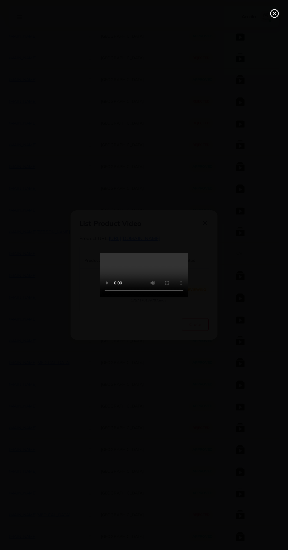
click at [274, 14] on line at bounding box center [274, 13] width 2 height 2
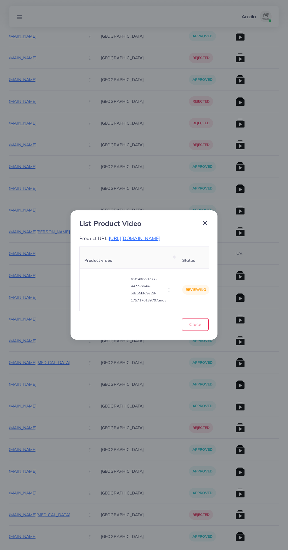
click at [169, 290] on circle "button" at bounding box center [169, 290] width 0 height 0
click at [174, 262] on link "Approve" at bounding box center [183, 262] width 46 height 13
click at [199, 325] on button "Close" at bounding box center [195, 324] width 27 height 13
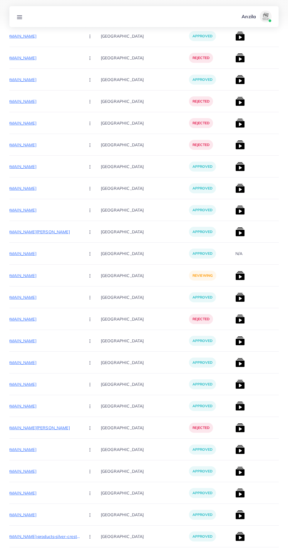
click at [46, 276] on p "[URL][DOMAIN_NAME]" at bounding box center [36, 275] width 88 height 7
click at [80, 273] on button "button" at bounding box center [90, 275] width 21 height 13
click at [93, 307] on span "Reject" at bounding box center [100, 306] width 14 height 6
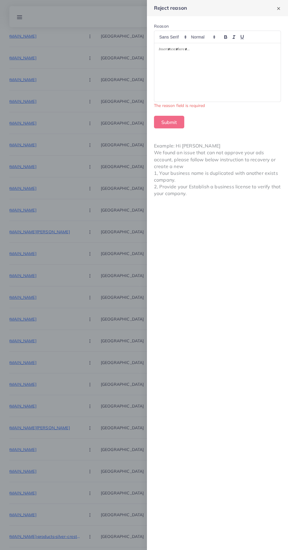
click at [167, 68] on div at bounding box center [217, 72] width 126 height 58
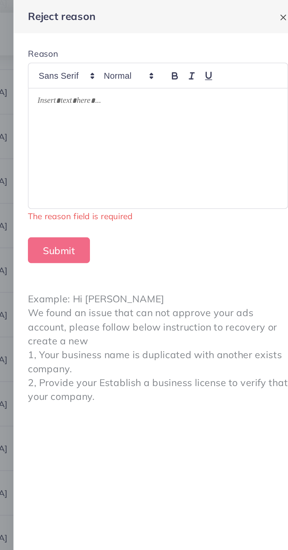
scroll to position [248, 0]
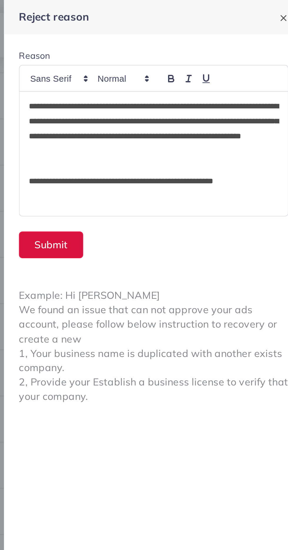
click at [163, 118] on button "Submit" at bounding box center [169, 115] width 30 height 13
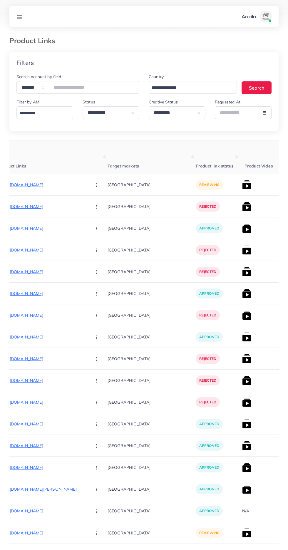
scroll to position [0, 92]
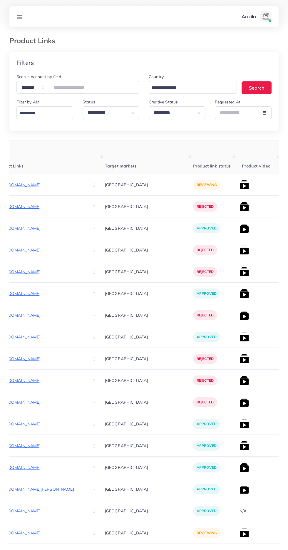
click at [33, 185] on p "[URL][DOMAIN_NAME]" at bounding box center [40, 184] width 88 height 7
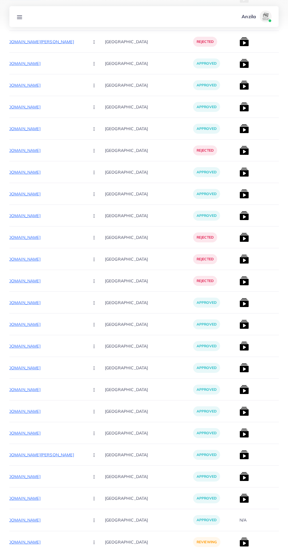
scroll to position [1716, 0]
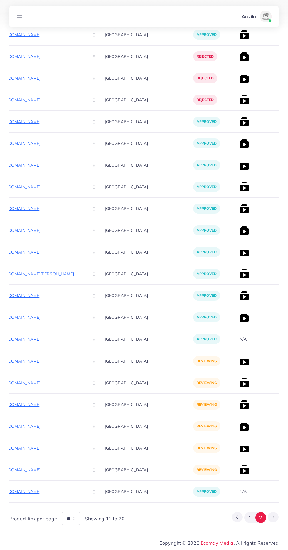
click at [29, 358] on p "[URL][DOMAIN_NAME]" at bounding box center [40, 361] width 88 height 7
click at [92, 361] on icon "button" at bounding box center [94, 361] width 5 height 5
click at [97, 376] on span "Approve" at bounding box center [106, 379] width 19 height 6
click at [21, 383] on p "[URL][DOMAIN_NAME]" at bounding box center [40, 382] width 88 height 7
click at [84, 383] on button "button" at bounding box center [94, 382] width 21 height 13
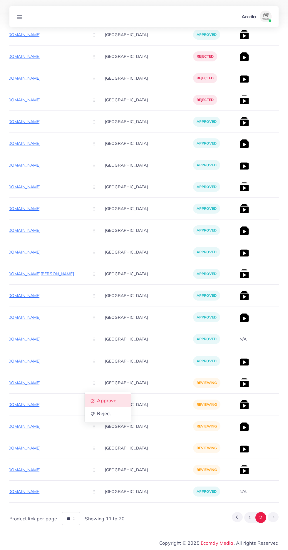
click at [97, 400] on span "Approve" at bounding box center [106, 401] width 19 height 6
click at [48, 404] on p "[URL][DOMAIN_NAME]" at bounding box center [40, 404] width 88 height 7
click at [84, 406] on button "button" at bounding box center [94, 404] width 21 height 13
click at [85, 419] on link "Approve" at bounding box center [108, 422] width 46 height 13
click at [34, 424] on p "[URL][DOMAIN_NAME]" at bounding box center [40, 426] width 88 height 7
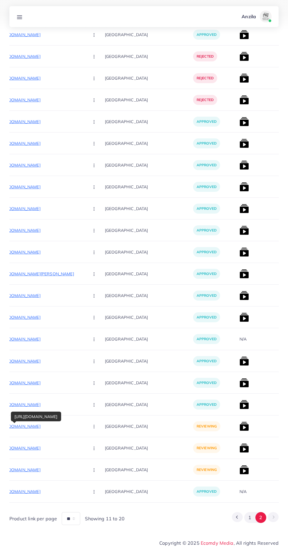
click at [94, 427] on circle "button" at bounding box center [94, 426] width 0 height 0
click at [85, 438] on link "Approve" at bounding box center [108, 444] width 46 height 13
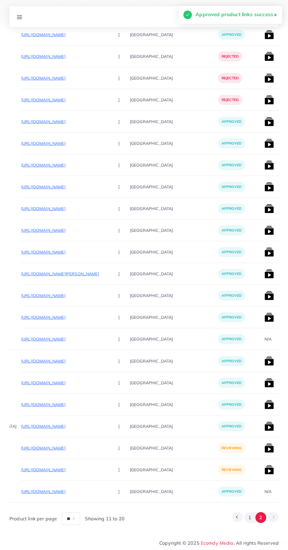
scroll to position [0, 67]
click at [68, 472] on p "[URL][DOMAIN_NAME]" at bounding box center [66, 469] width 88 height 7
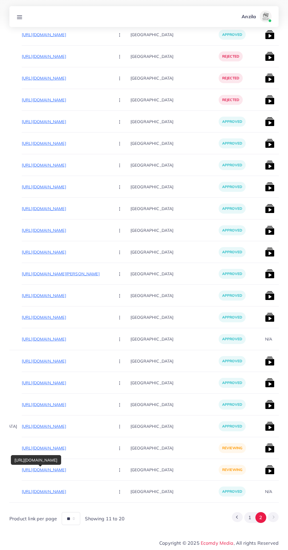
click at [110, 470] on button "button" at bounding box center [120, 469] width 21 height 13
click at [117, 432] on link "Approve" at bounding box center [133, 438] width 46 height 13
click at [48, 451] on p "[URL][DOMAIN_NAME]" at bounding box center [66, 447] width 88 height 7
click at [117, 450] on icon "button" at bounding box center [119, 448] width 5 height 5
click at [112, 462] on link "Approve" at bounding box center [133, 465] width 46 height 13
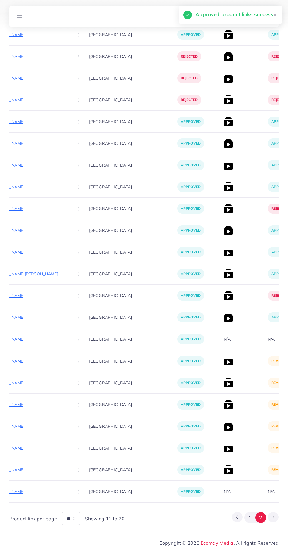
scroll to position [0, 133]
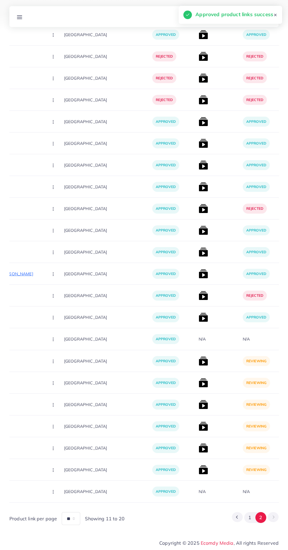
click at [199, 359] on img at bounding box center [203, 360] width 9 height 9
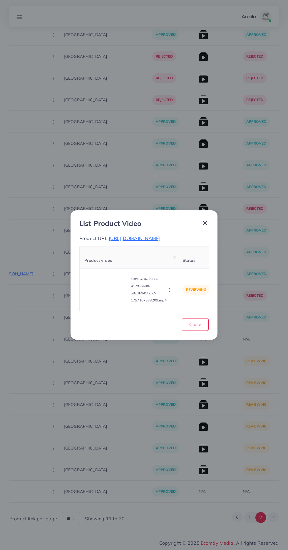
click at [108, 298] on video at bounding box center [106, 289] width 44 height 26
click at [105, 289] on icon at bounding box center [106, 289] width 9 height 9
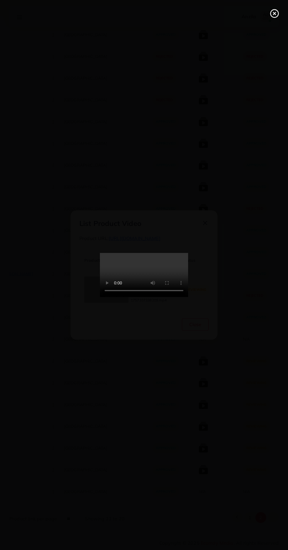
click at [272, 17] on circle at bounding box center [275, 14] width 8 height 8
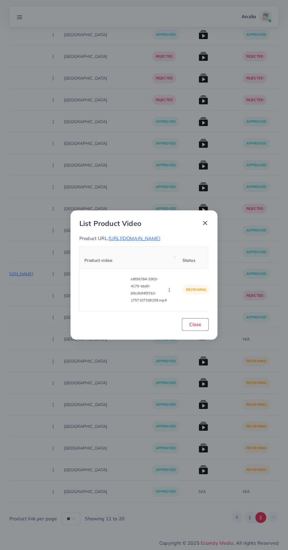
click at [168, 291] on button "button" at bounding box center [170, 290] width 6 height 6
click at [191, 262] on link "Approve" at bounding box center [183, 262] width 46 height 13
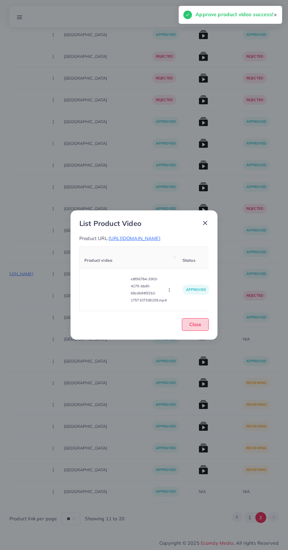
click at [201, 327] on span "Close" at bounding box center [195, 324] width 12 height 6
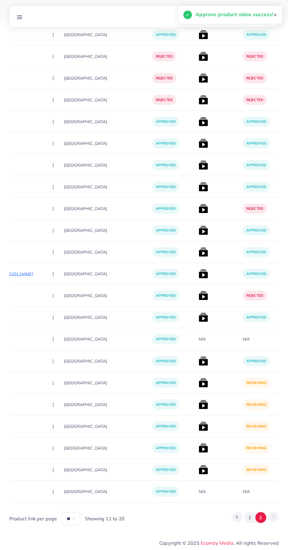
click at [199, 381] on img at bounding box center [203, 382] width 9 height 9
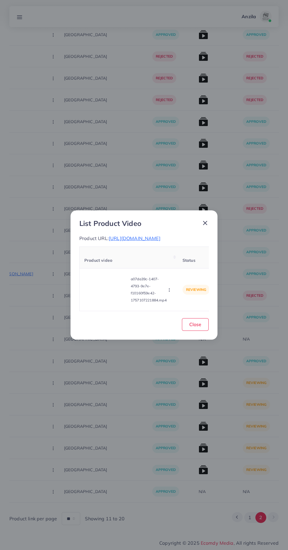
click at [113, 286] on video at bounding box center [106, 289] width 44 height 26
click at [109, 298] on div at bounding box center [106, 289] width 44 height 26
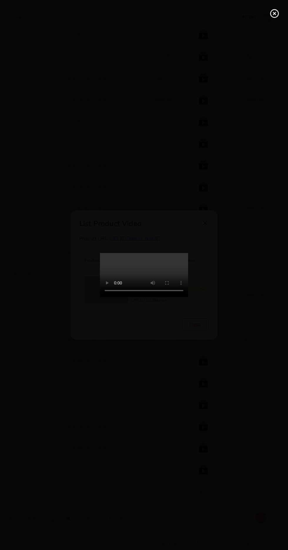
click at [272, 14] on icon at bounding box center [274, 13] width 9 height 9
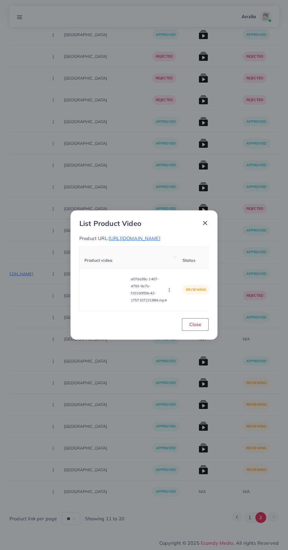
click at [170, 290] on icon "button" at bounding box center [169, 290] width 5 height 5
click at [184, 262] on span "Approve" at bounding box center [181, 262] width 19 height 6
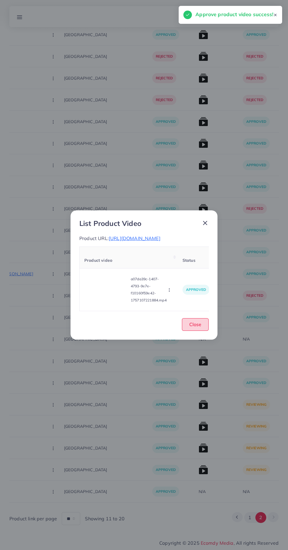
click at [199, 324] on span "Close" at bounding box center [195, 324] width 12 height 6
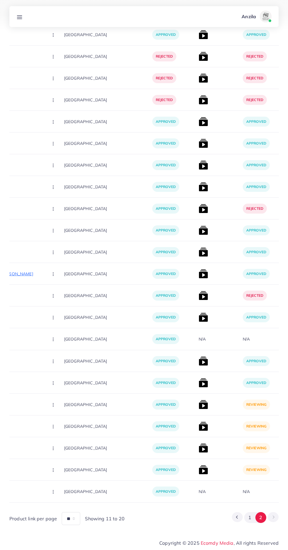
click at [199, 403] on img at bounding box center [203, 404] width 9 height 9
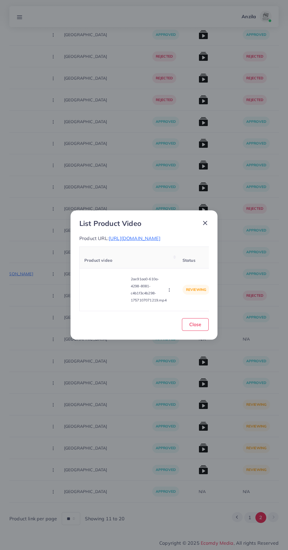
click at [111, 298] on video at bounding box center [106, 289] width 44 height 26
click at [104, 286] on icon at bounding box center [106, 289] width 9 height 9
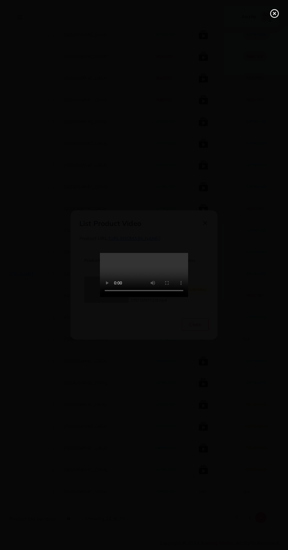
click at [274, 14] on line at bounding box center [274, 13] width 2 height 2
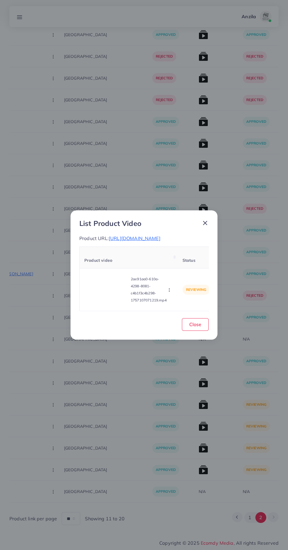
click at [160, 238] on span "[URL][DOMAIN_NAME]" at bounding box center [135, 238] width 52 height 6
click at [170, 290] on icon "button" at bounding box center [169, 290] width 5 height 5
click at [189, 275] on link "Reject" at bounding box center [183, 275] width 46 height 13
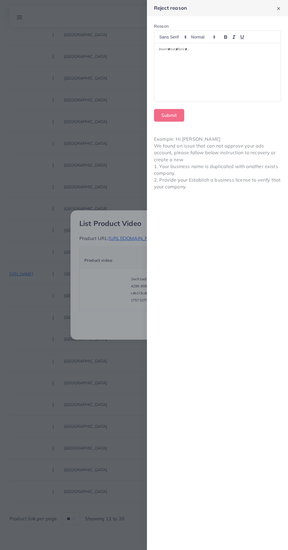
click at [227, 71] on div at bounding box center [217, 72] width 126 height 58
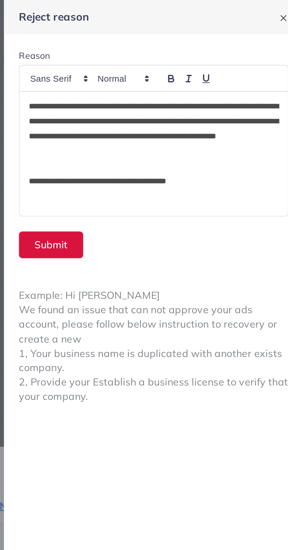
click at [176, 113] on button "Submit" at bounding box center [169, 115] width 30 height 13
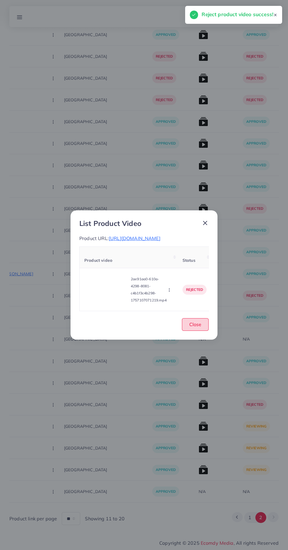
click at [196, 324] on span "Close" at bounding box center [195, 324] width 12 height 6
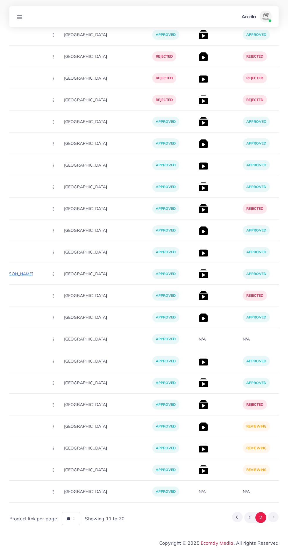
click at [199, 426] on img at bounding box center [203, 426] width 9 height 9
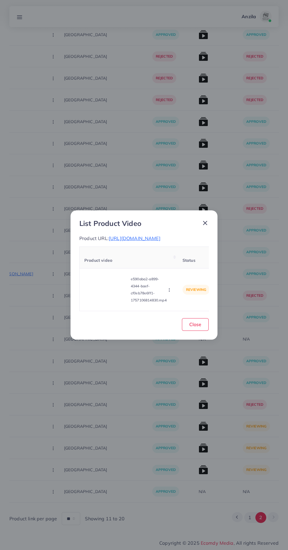
click at [110, 278] on video at bounding box center [106, 289] width 44 height 26
click at [98, 288] on div at bounding box center [106, 289] width 44 height 26
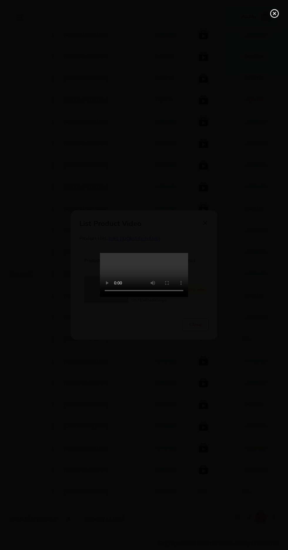
click at [274, 7] on div at bounding box center [144, 275] width 288 height 550
click at [269, 5] on div at bounding box center [144, 275] width 288 height 550
click at [278, 11] on icon at bounding box center [274, 13] width 9 height 9
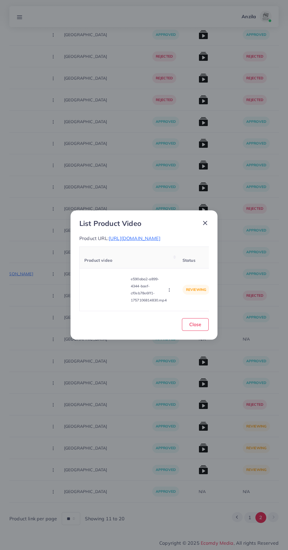
click at [169, 288] on icon "button" at bounding box center [169, 290] width 5 height 5
click at [183, 256] on link "Approve" at bounding box center [183, 262] width 46 height 13
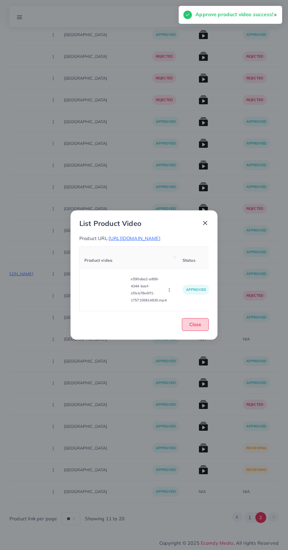
click at [203, 322] on button "Close" at bounding box center [195, 324] width 27 height 13
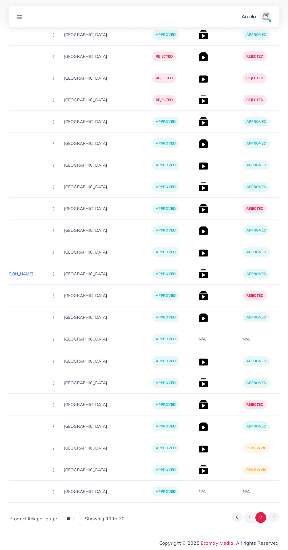
click at [199, 447] on img at bounding box center [203, 447] width 9 height 9
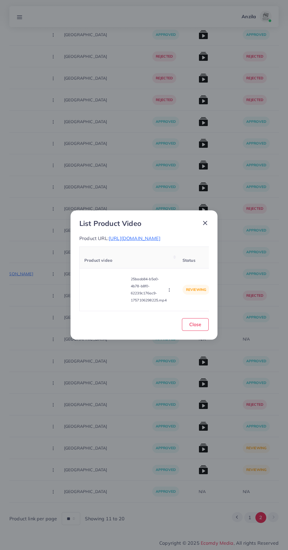
click at [108, 280] on video at bounding box center [106, 289] width 44 height 26
click at [112, 281] on div at bounding box center [106, 289] width 44 height 26
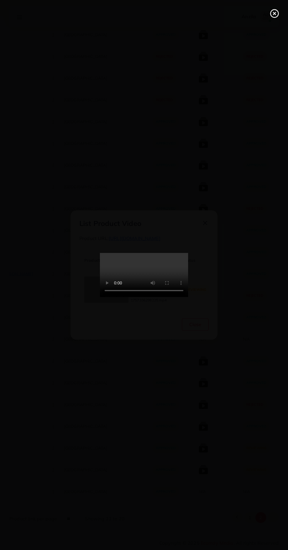
click at [273, 14] on icon at bounding box center [274, 13] width 9 height 9
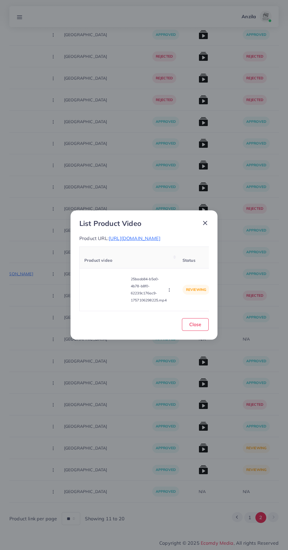
click at [169, 289] on circle "button" at bounding box center [169, 288] width 0 height 0
click at [177, 273] on span "Reject" at bounding box center [179, 275] width 14 height 6
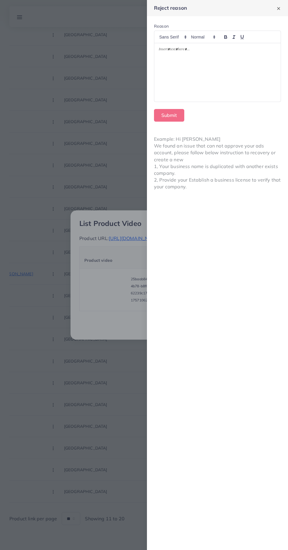
click at [184, 84] on div at bounding box center [217, 72] width 126 height 58
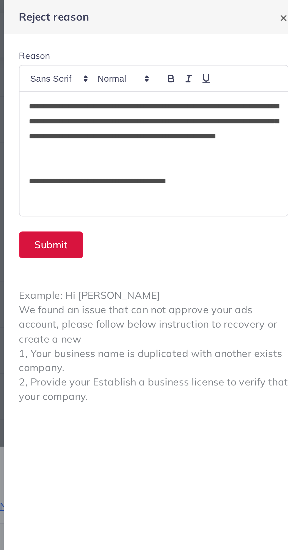
click at [167, 115] on button "Submit" at bounding box center [169, 115] width 30 height 13
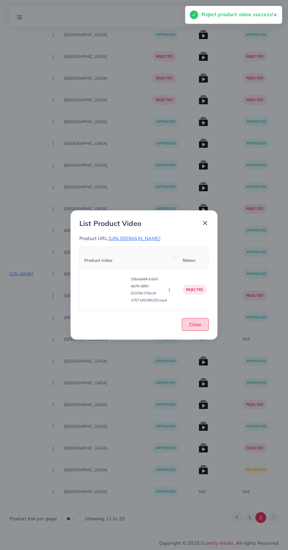
click at [199, 324] on span "Close" at bounding box center [195, 324] width 12 height 6
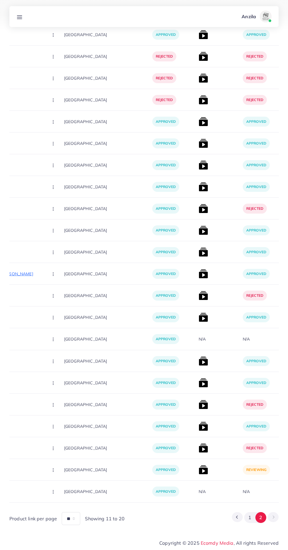
click at [199, 473] on img at bounding box center [203, 469] width 9 height 9
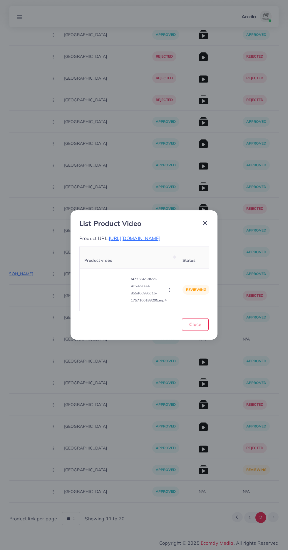
click at [94, 281] on video at bounding box center [106, 289] width 44 height 26
click at [101, 286] on div at bounding box center [106, 289] width 44 height 26
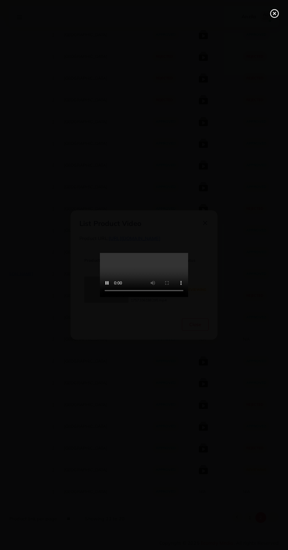
click at [272, 14] on icon at bounding box center [274, 13] width 9 height 9
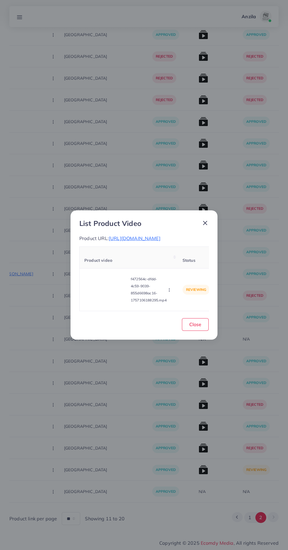
click at [170, 290] on icon "button" at bounding box center [169, 290] width 5 height 5
click at [190, 258] on link "Approve" at bounding box center [183, 262] width 46 height 13
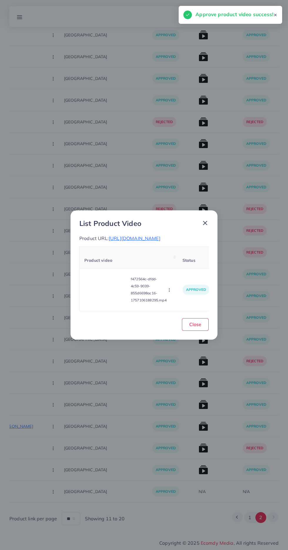
scroll to position [1563, 0]
click at [195, 325] on span "Close" at bounding box center [195, 324] width 12 height 6
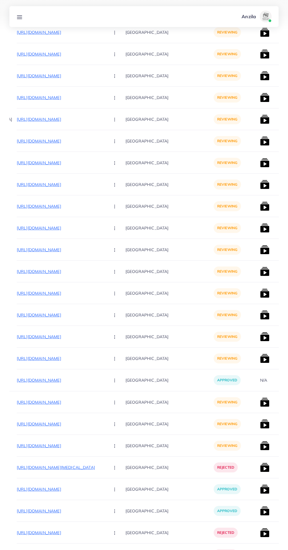
scroll to position [0, 74]
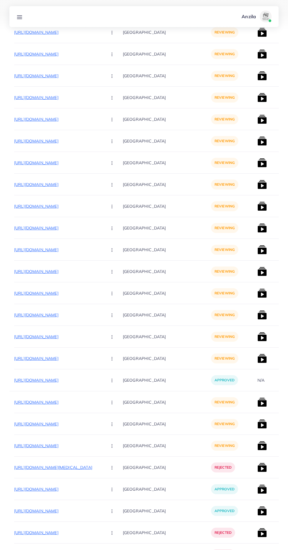
click at [67, 400] on p "[URL][DOMAIN_NAME]" at bounding box center [58, 402] width 88 height 7
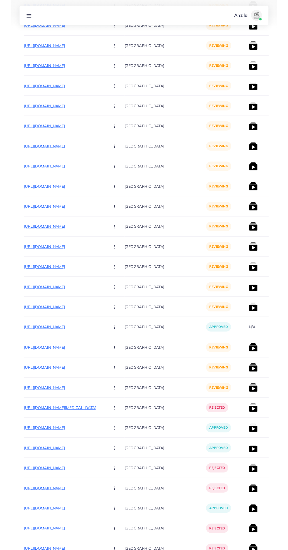
scroll to position [719, 0]
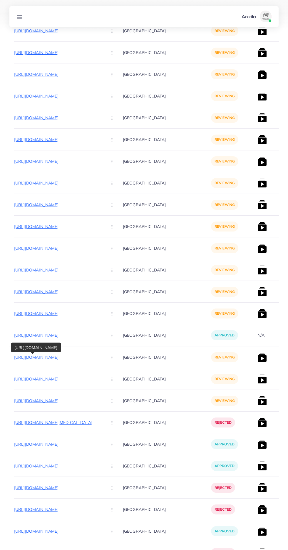
click at [110, 358] on icon "button" at bounding box center [112, 357] width 5 height 5
click at [103, 392] on link "Reject" at bounding box center [126, 388] width 46 height 13
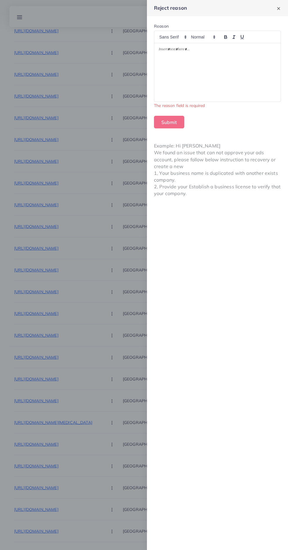
click at [187, 67] on div at bounding box center [217, 72] width 126 height 58
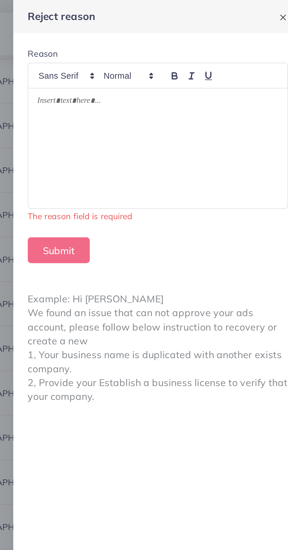
scroll to position [710, 0]
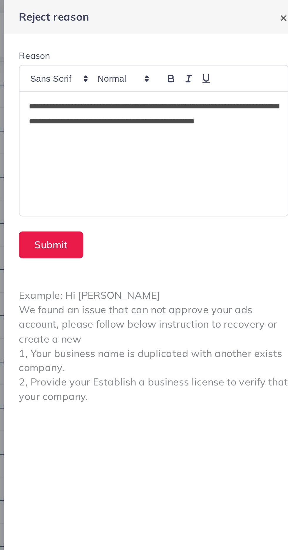
click at [249, 49] on p "**********" at bounding box center [218, 57] width 118 height 21
click at [165, 117] on button "Submit" at bounding box center [169, 115] width 30 height 13
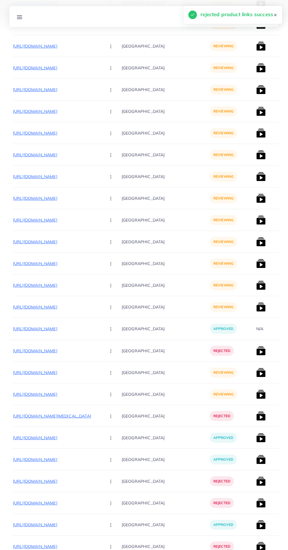
scroll to position [729, 0]
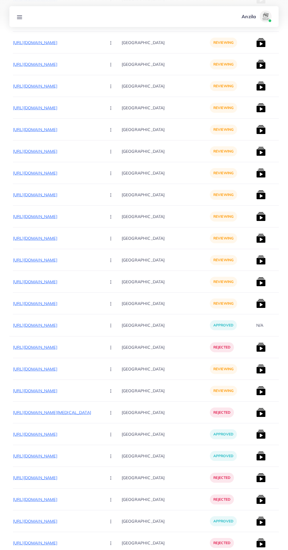
click at [36, 367] on p "[URL][DOMAIN_NAME]" at bounding box center [57, 368] width 88 height 7
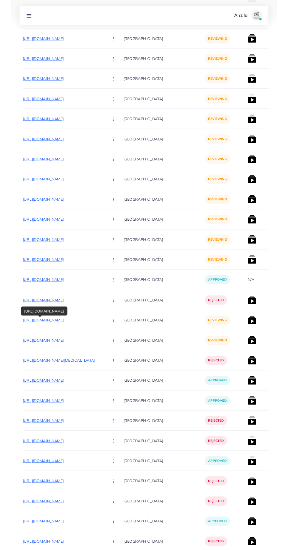
scroll to position [774, 0]
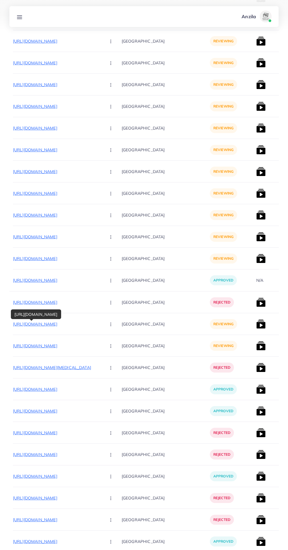
click at [41, 345] on p "[URL][DOMAIN_NAME]" at bounding box center [57, 345] width 88 height 7
click at [110, 346] on circle "button" at bounding box center [110, 346] width 0 height 0
click at [114, 378] on span "Reject" at bounding box center [121, 377] width 14 height 6
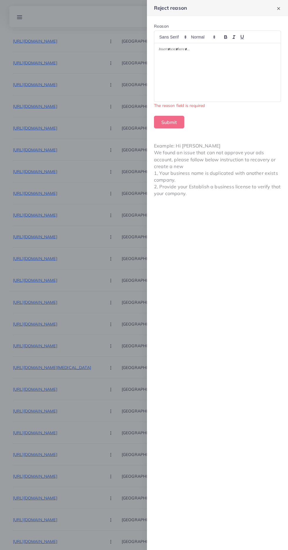
click at [197, 76] on div at bounding box center [217, 72] width 126 height 58
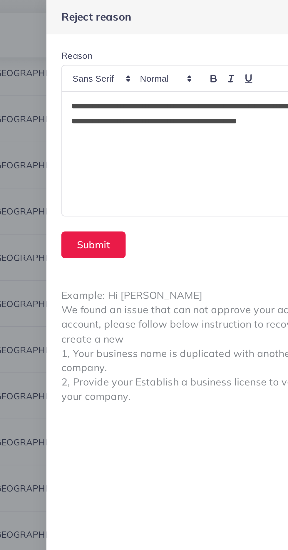
scroll to position [756, 0]
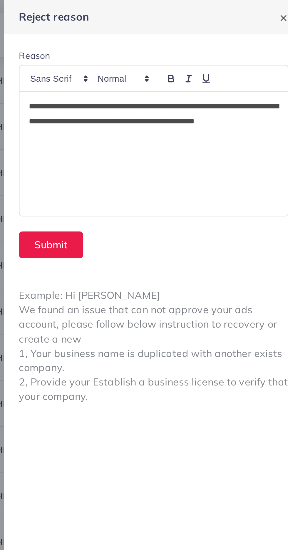
click at [253, 50] on p "**********" at bounding box center [218, 57] width 118 height 21
click at [249, 46] on div "**********" at bounding box center [217, 72] width 126 height 58
click at [167, 113] on button "Submit" at bounding box center [169, 115] width 30 height 13
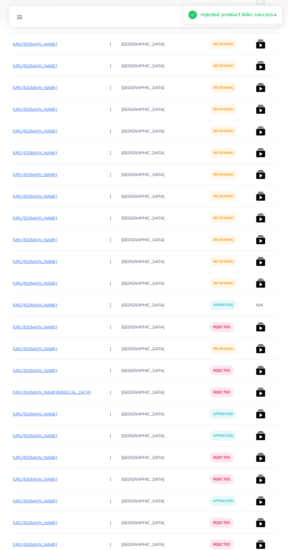
scroll to position [748, 0]
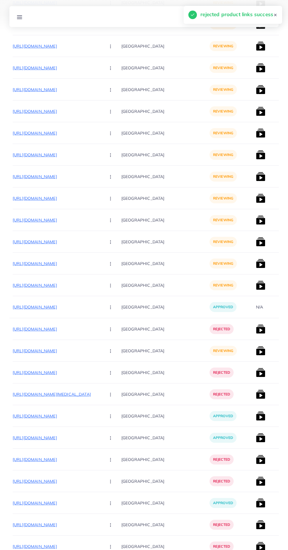
click at [101, 350] on button "button" at bounding box center [111, 350] width 21 height 13
click at [107, 382] on icon at bounding box center [109, 382] width 4 height 4
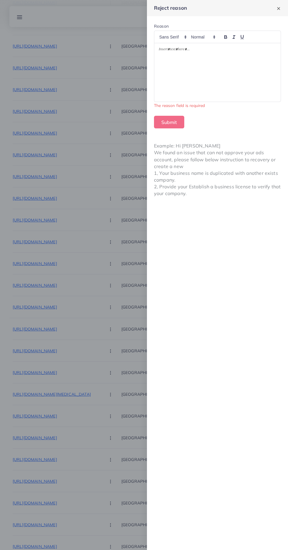
click at [190, 82] on div at bounding box center [217, 72] width 126 height 58
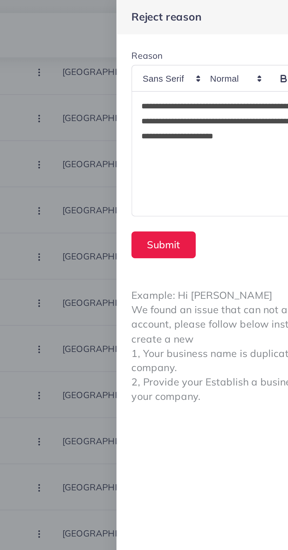
scroll to position [729, 0]
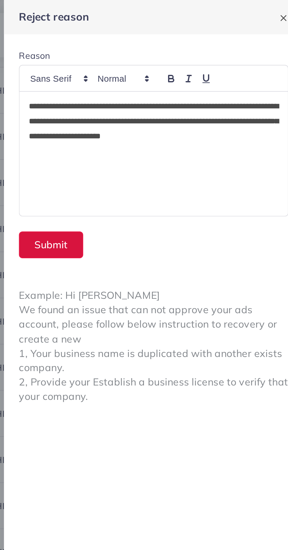
click at [169, 114] on button "Submit" at bounding box center [169, 115] width 30 height 13
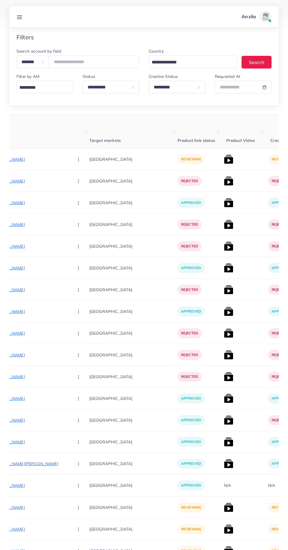
scroll to position [0, 0]
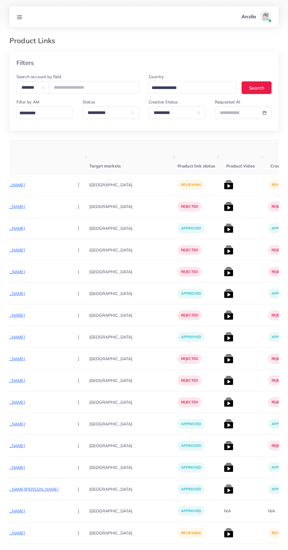
click at [22, 182] on p "[URL][DOMAIN_NAME]" at bounding box center [25, 184] width 88 height 7
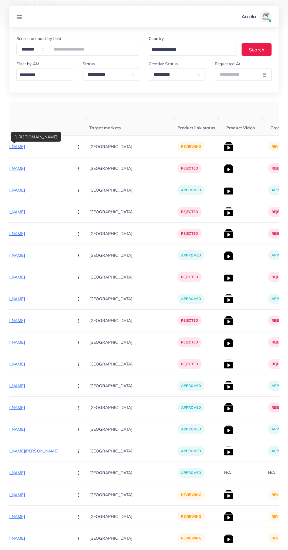
scroll to position [563, 0]
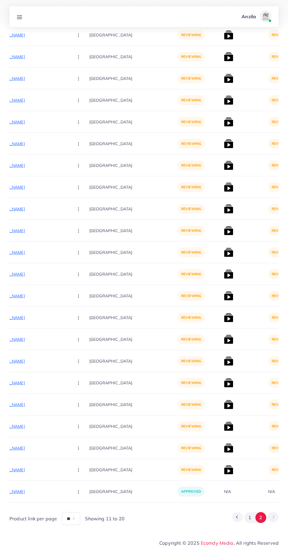
click at [250, 518] on button "1" at bounding box center [249, 517] width 11 height 11
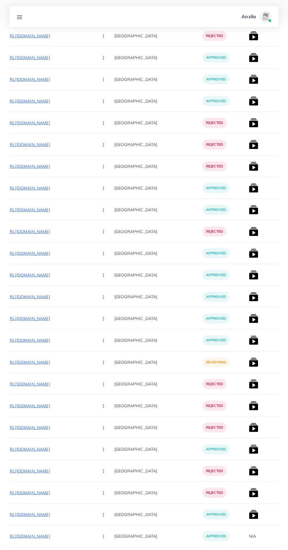
scroll to position [0, 84]
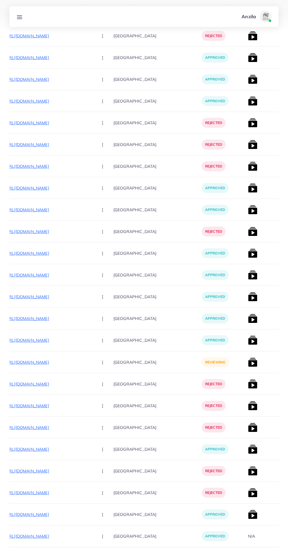
click at [36, 362] on p "[URL][DOMAIN_NAME]" at bounding box center [49, 362] width 88 height 7
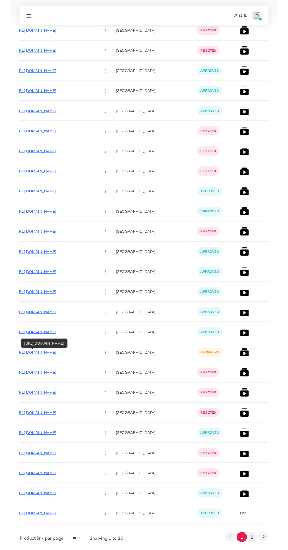
scroll to position [5412, 0]
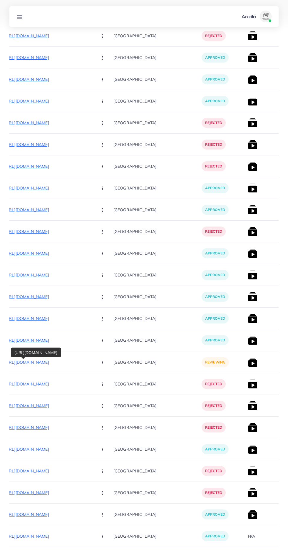
click at [102, 362] on circle "button" at bounding box center [102, 362] width 0 height 0
click at [105, 393] on span "Reject" at bounding box center [112, 393] width 14 height 6
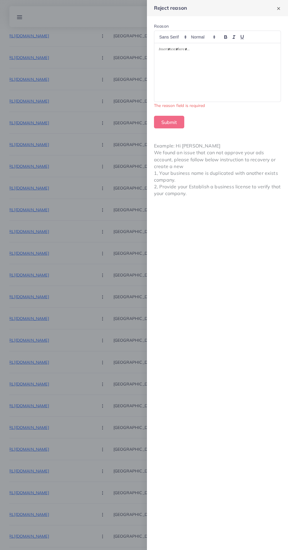
click at [184, 87] on div at bounding box center [217, 72] width 126 height 58
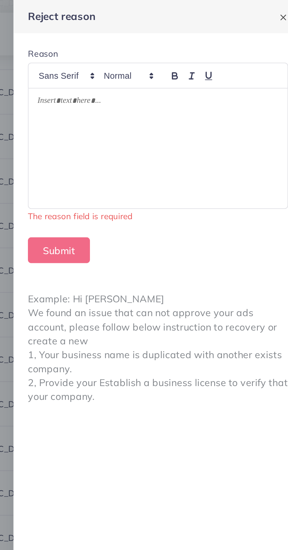
scroll to position [5402, 0]
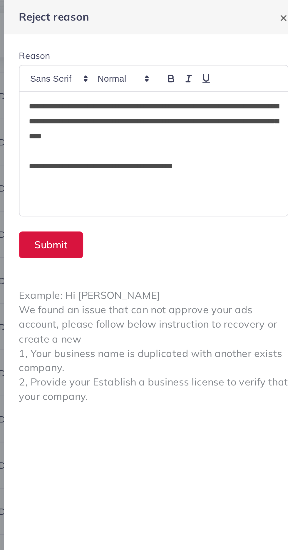
click at [163, 117] on button "Submit" at bounding box center [169, 115] width 30 height 13
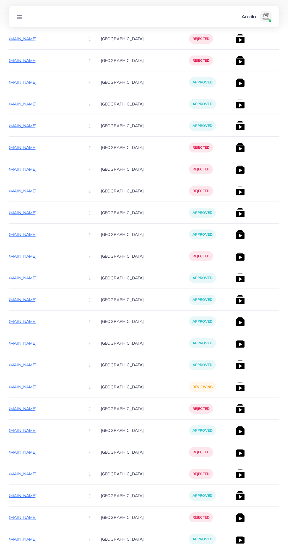
scroll to position [5383, 0]
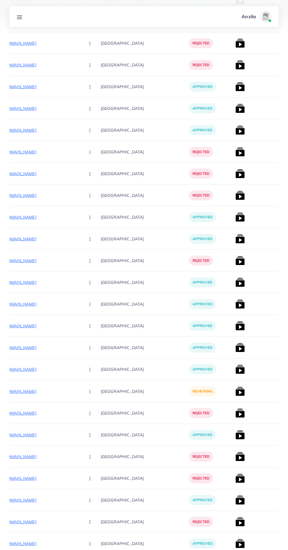
click at [28, 388] on p "[URL][DOMAIN_NAME]" at bounding box center [36, 391] width 88 height 7
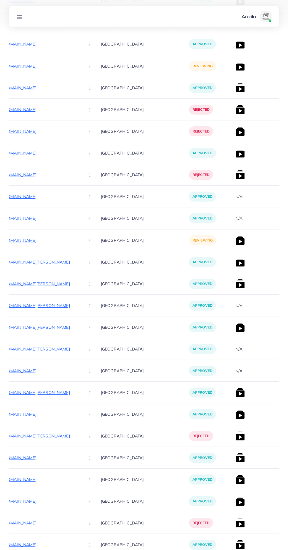
scroll to position [3713, 0]
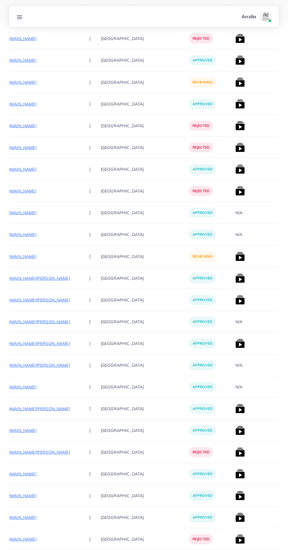
click at [27, 258] on p "[URL][DOMAIN_NAME]" at bounding box center [36, 256] width 88 height 7
click at [90, 257] on circle "button" at bounding box center [90, 256] width 0 height 0
click at [93, 289] on span "Reject" at bounding box center [100, 287] width 14 height 6
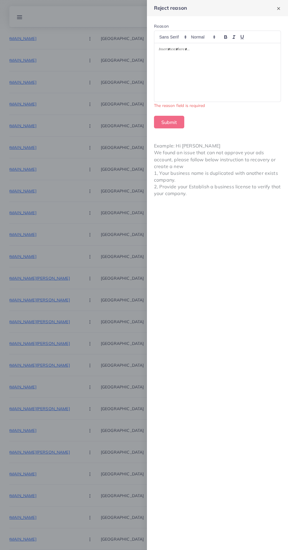
click at [174, 79] on div at bounding box center [217, 72] width 126 height 58
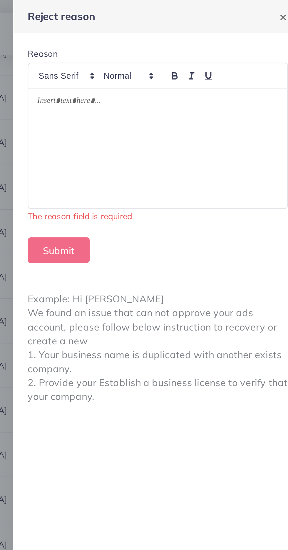
scroll to position [3704, 0]
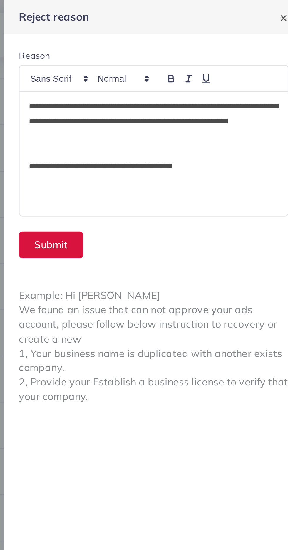
click at [164, 114] on button "Submit" at bounding box center [169, 115] width 30 height 13
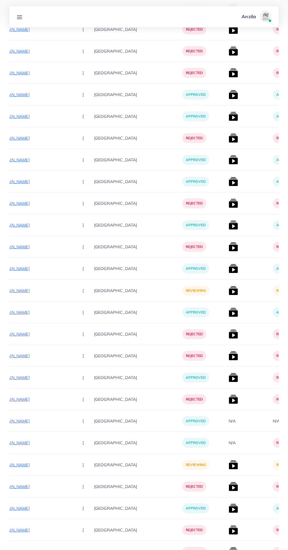
scroll to position [0, 99]
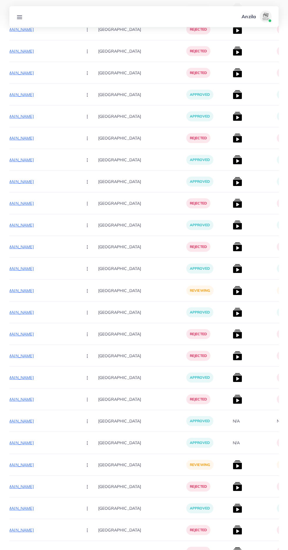
click at [25, 291] on p "[URL][DOMAIN_NAME]" at bounding box center [33, 290] width 88 height 7
click at [85, 289] on icon "button" at bounding box center [87, 290] width 5 height 5
click at [90, 322] on span "Reject" at bounding box center [97, 321] width 14 height 6
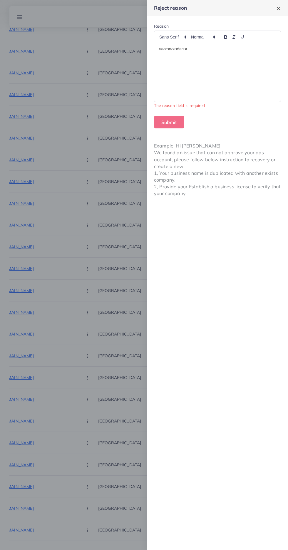
click at [102, 434] on div at bounding box center [144, 275] width 288 height 550
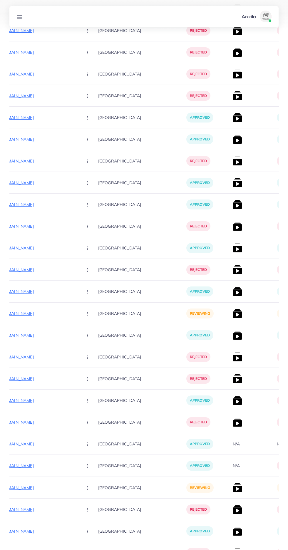
scroll to position [3482, 0]
click at [85, 312] on icon "button" at bounding box center [87, 314] width 5 height 5
click at [78, 339] on link "Reject" at bounding box center [101, 344] width 46 height 13
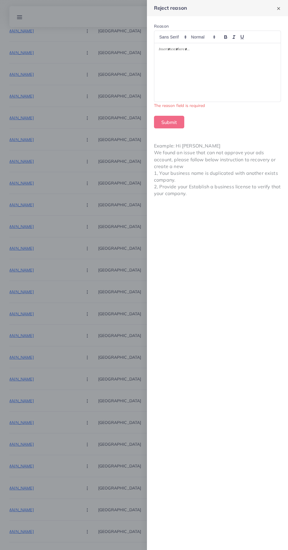
click at [188, 77] on div at bounding box center [217, 72] width 126 height 58
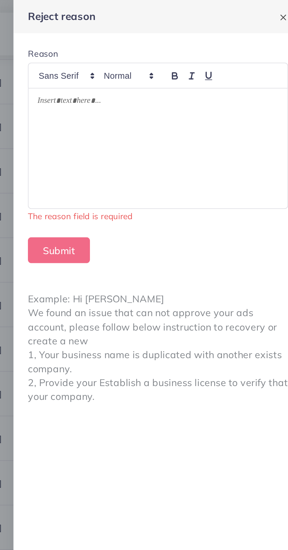
scroll to position [3472, 0]
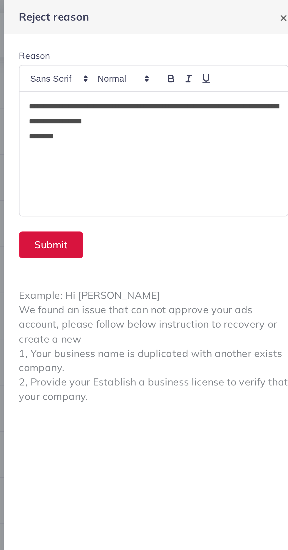
click at [162, 118] on button "Submit" at bounding box center [169, 115] width 30 height 13
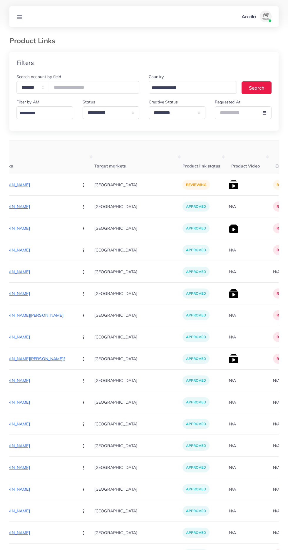
scroll to position [0, 106]
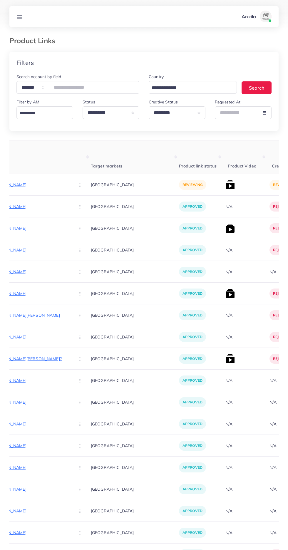
click at [19, 16] on icon at bounding box center [19, 17] width 6 height 6
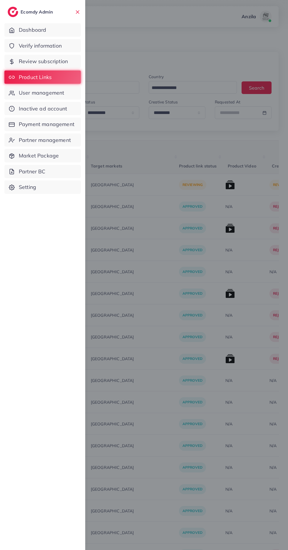
click at [20, 44] on link "Verify information" at bounding box center [42, 46] width 76 height 14
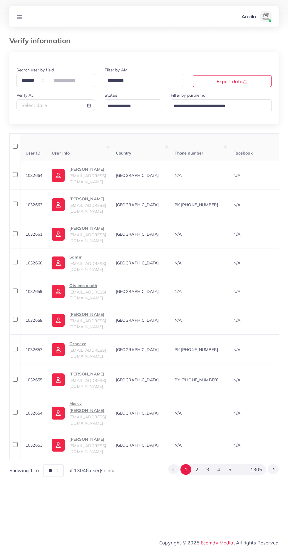
click at [131, 105] on input "Search for option" at bounding box center [129, 106] width 48 height 9
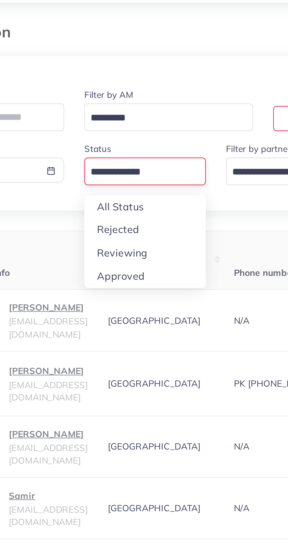
click at [115, 144] on div "**********" at bounding box center [143, 264] width 269 height 425
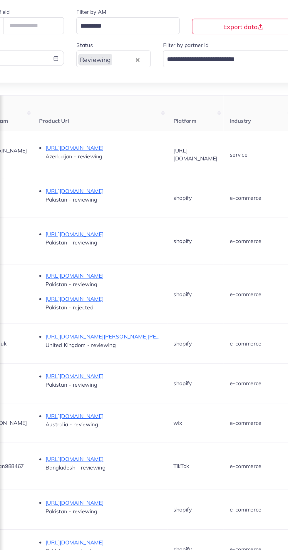
scroll to position [0, 343]
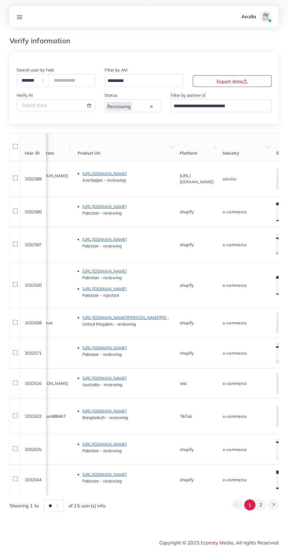
click at [19, 19] on line at bounding box center [19, 19] width 5 height 0
